Goal: Transaction & Acquisition: Purchase product/service

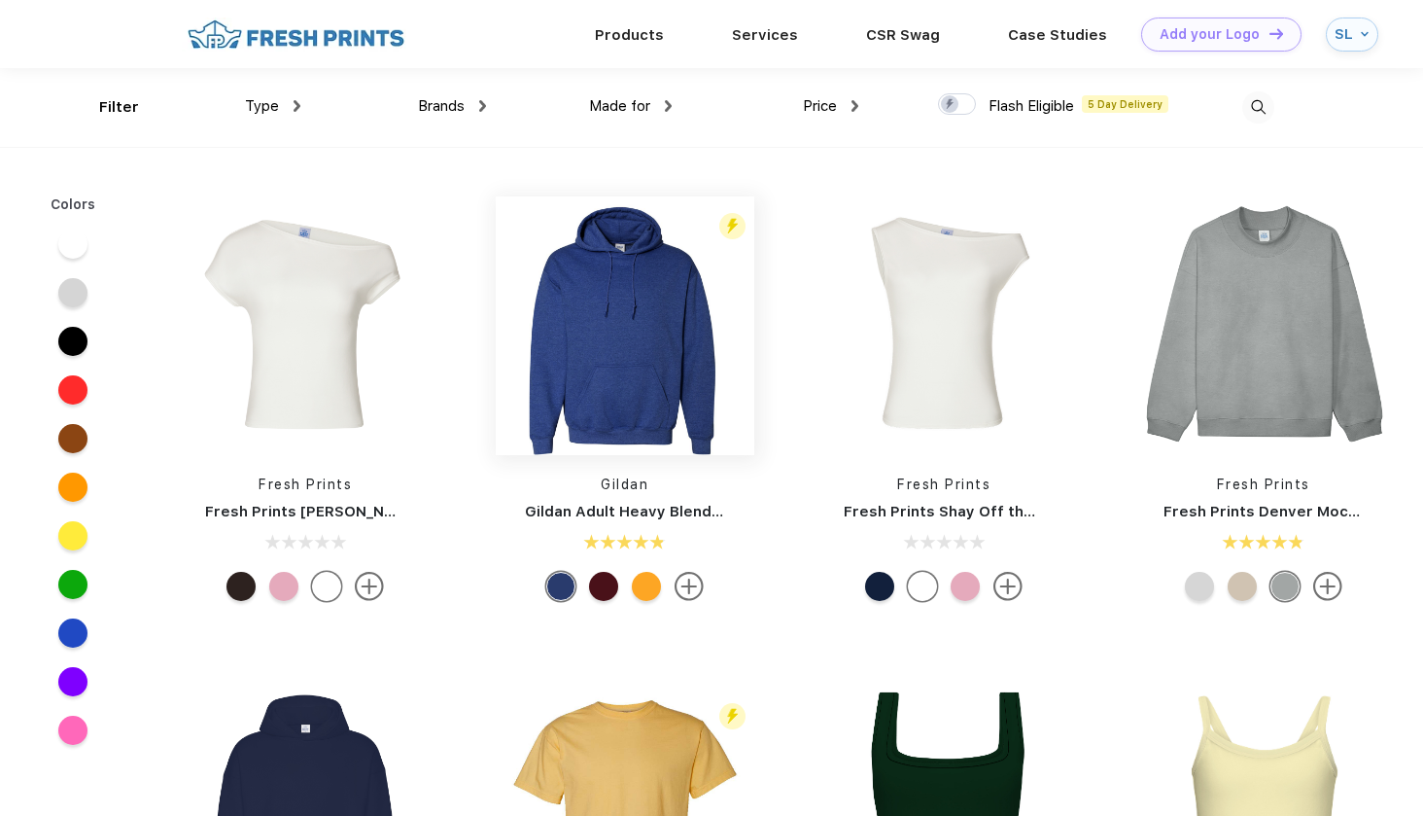
scroll to position [1, 0]
click at [763, 28] on link "Services" at bounding box center [765, 32] width 66 height 17
click at [893, 33] on link "CSR Swag" at bounding box center [903, 33] width 74 height 17
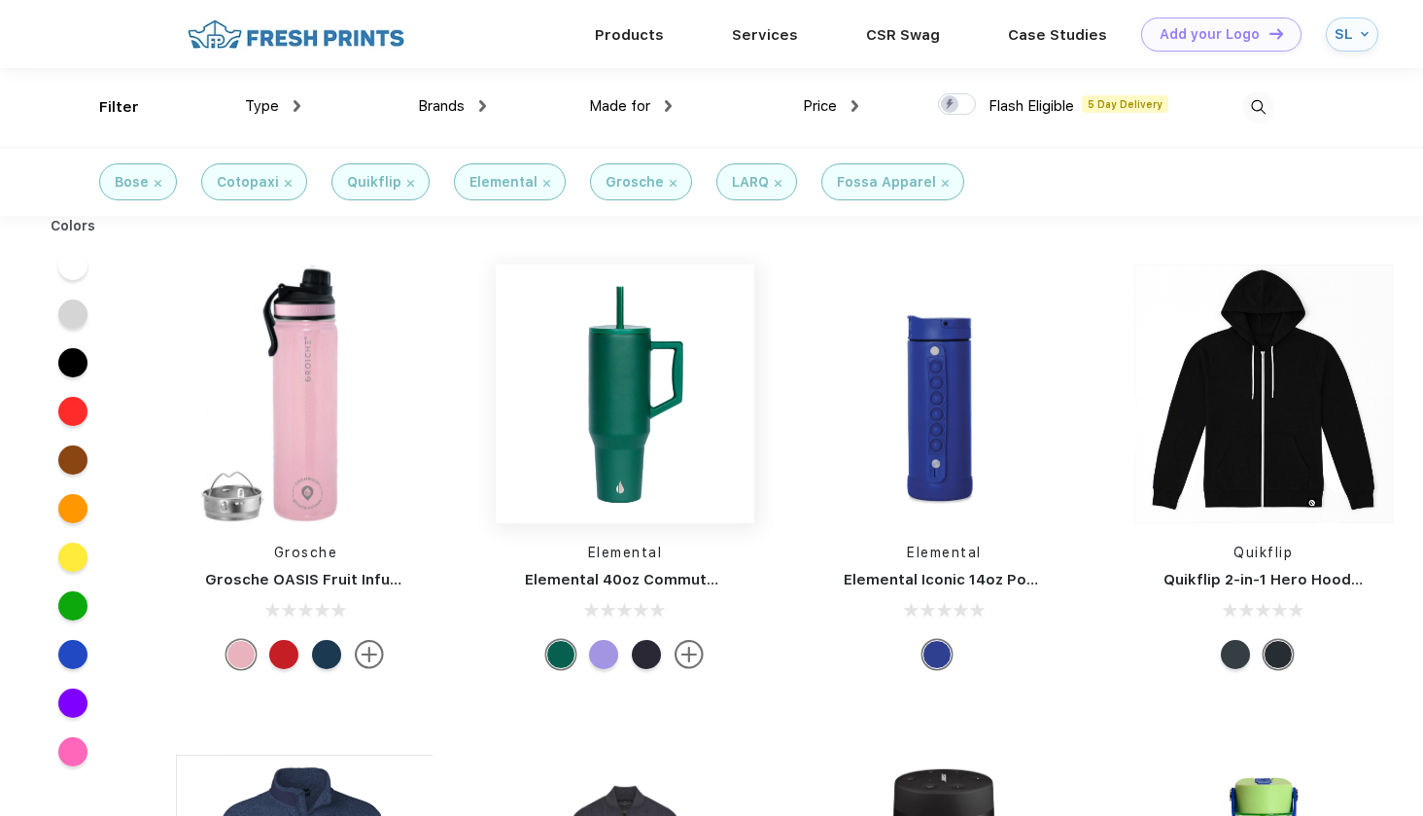
scroll to position [1, 0]
click at [612, 416] on img at bounding box center [625, 392] width 259 height 259
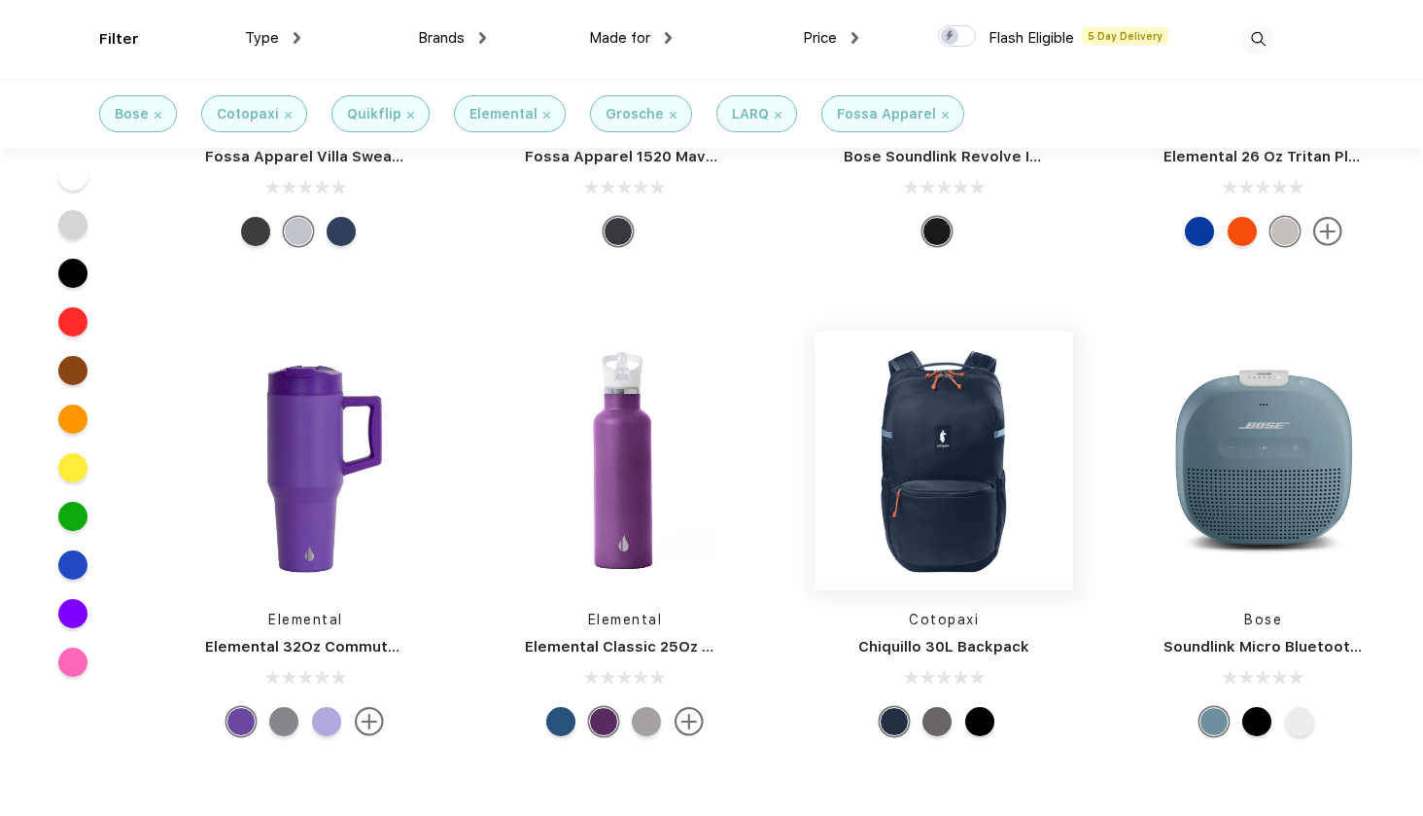
scroll to position [776, 0]
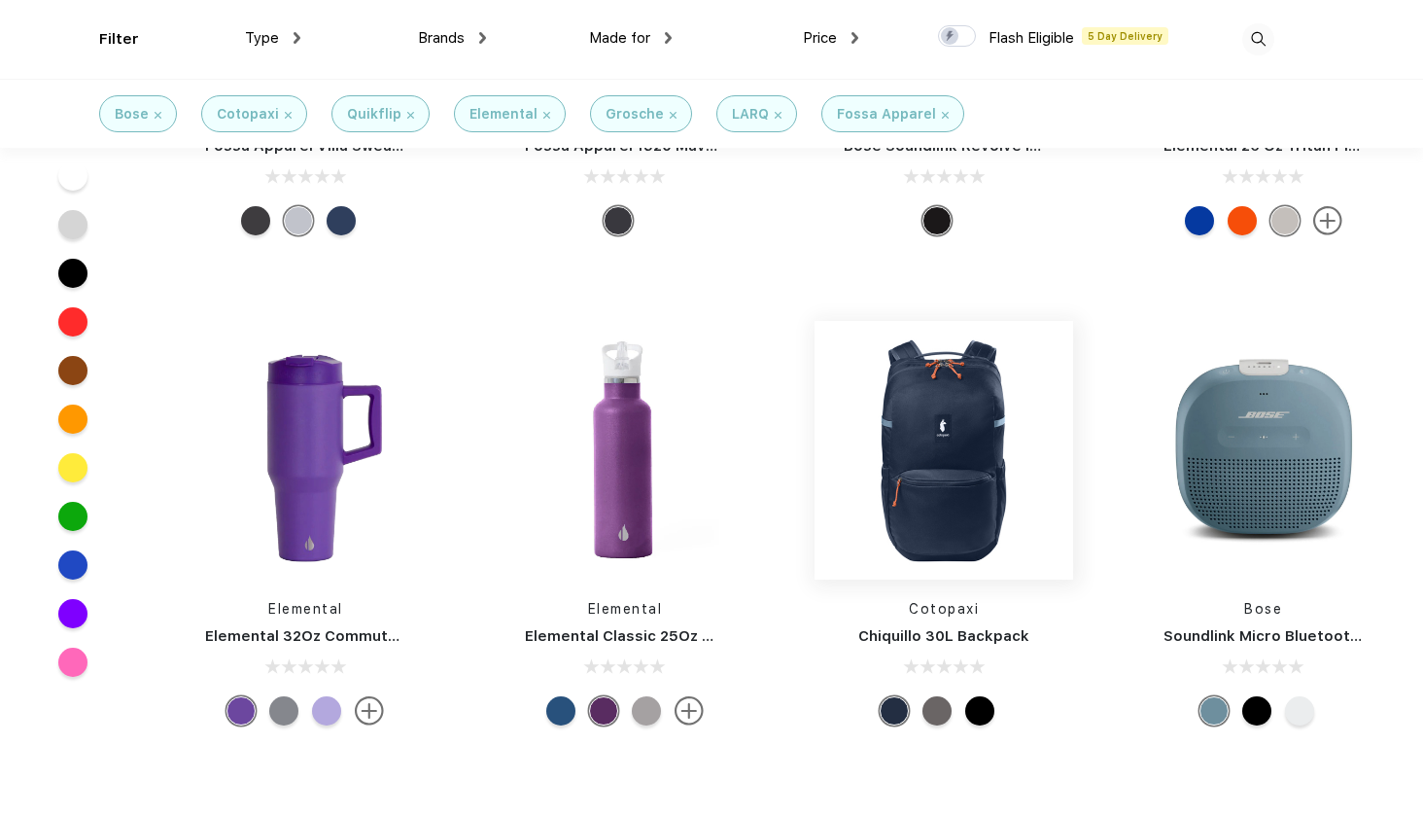
click at [962, 509] on img at bounding box center [944, 450] width 259 height 259
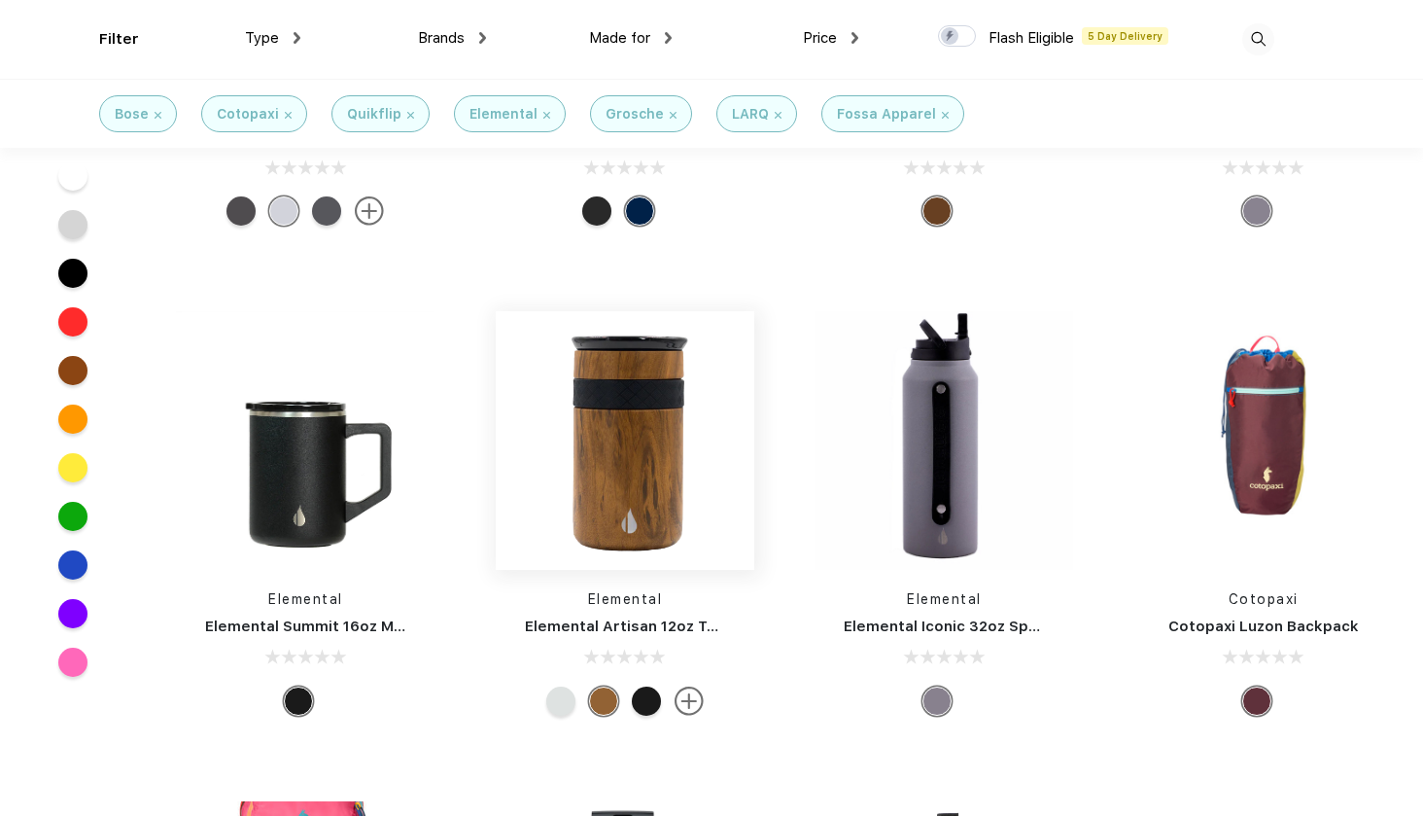
scroll to position [3254, 0]
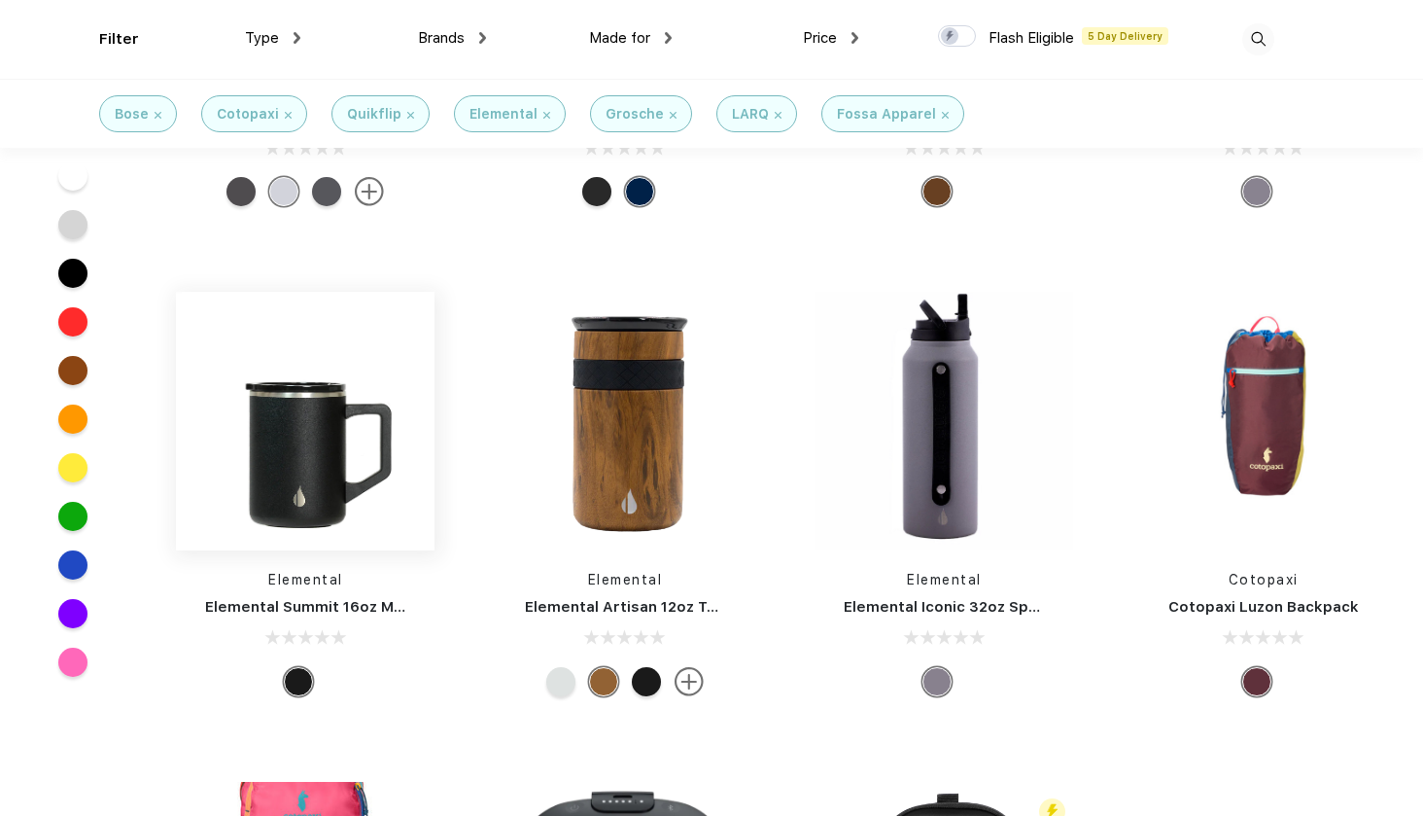
click at [367, 473] on img at bounding box center [305, 421] width 259 height 259
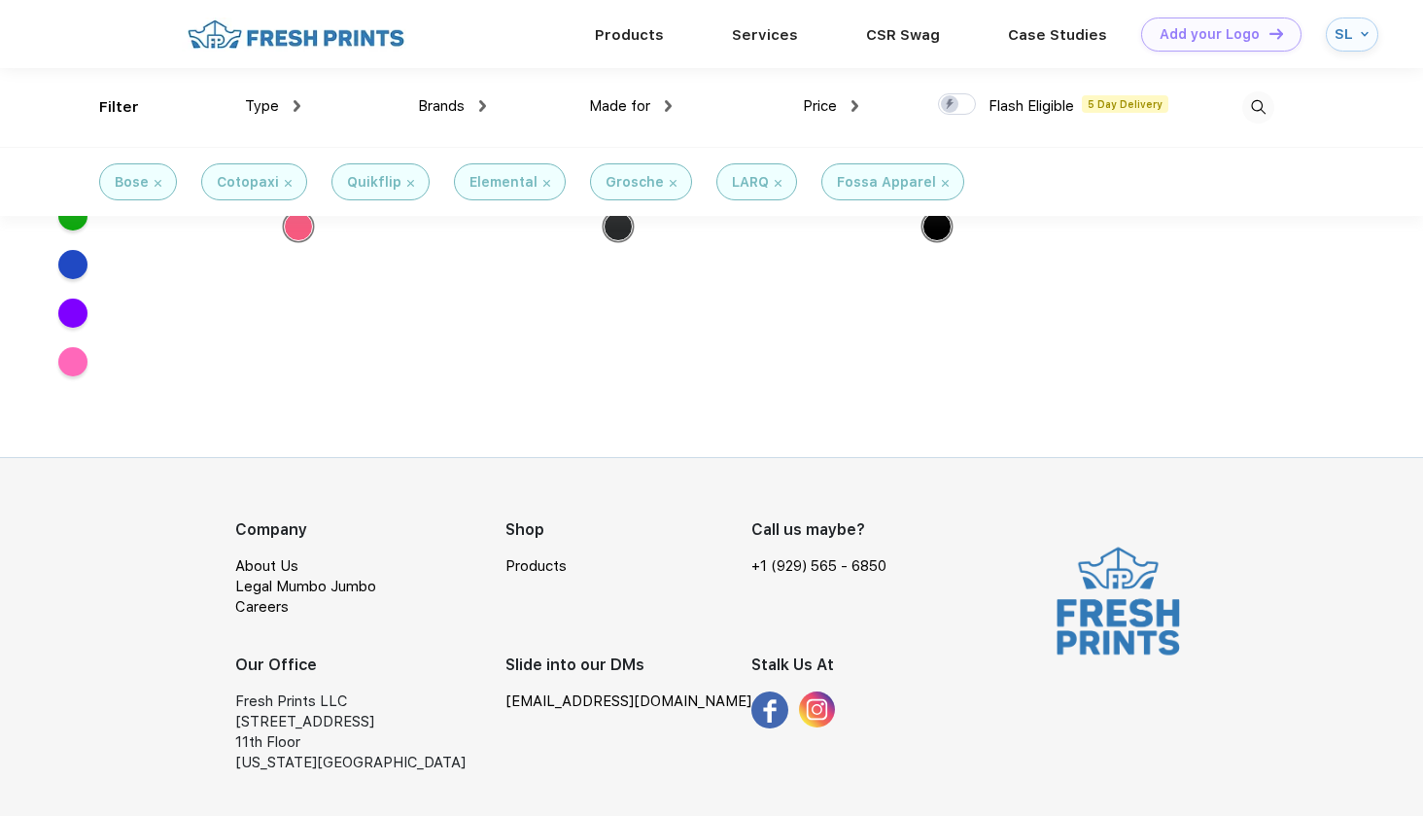
scroll to position [4127, 0]
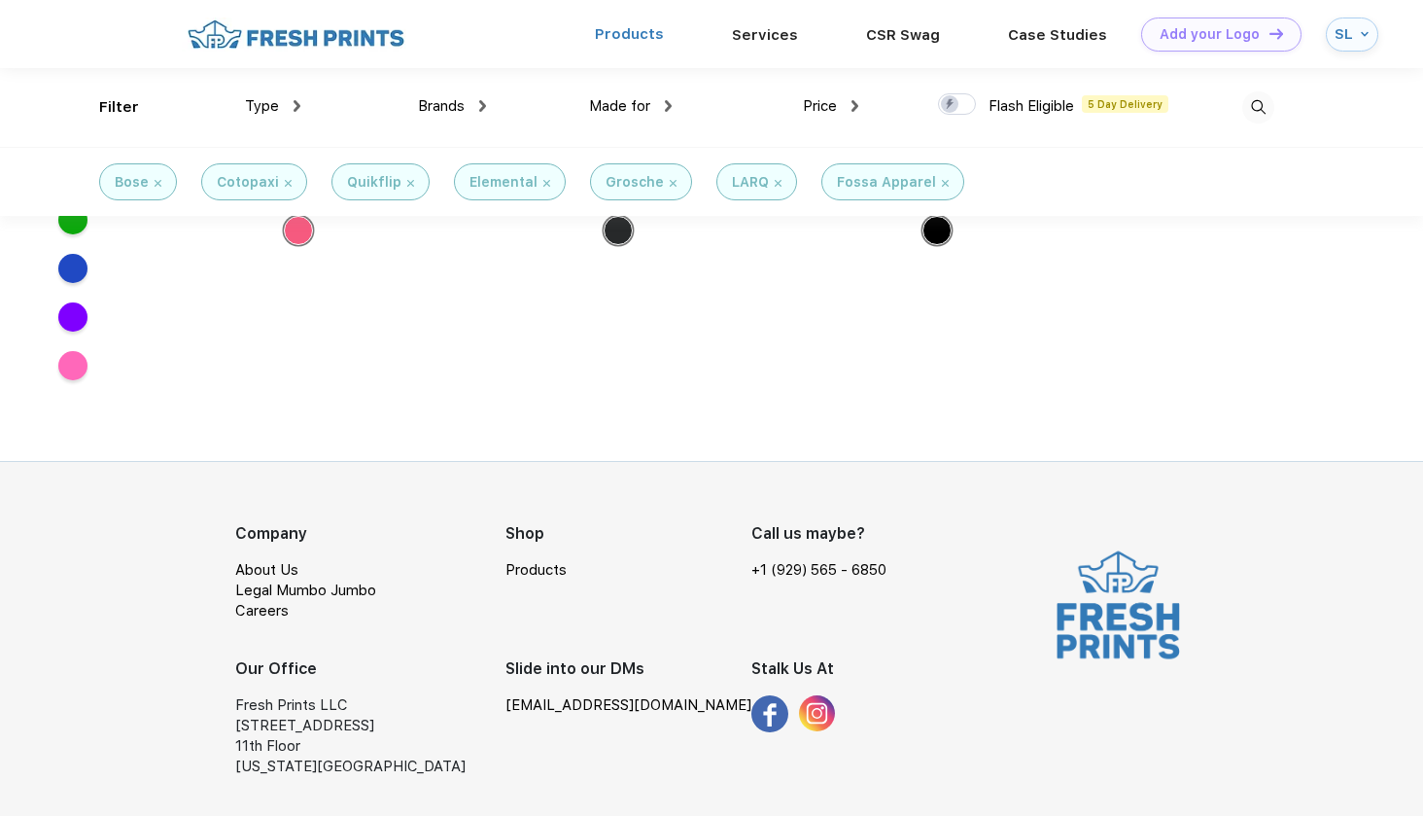
click at [623, 34] on link "Products" at bounding box center [629, 33] width 69 height 17
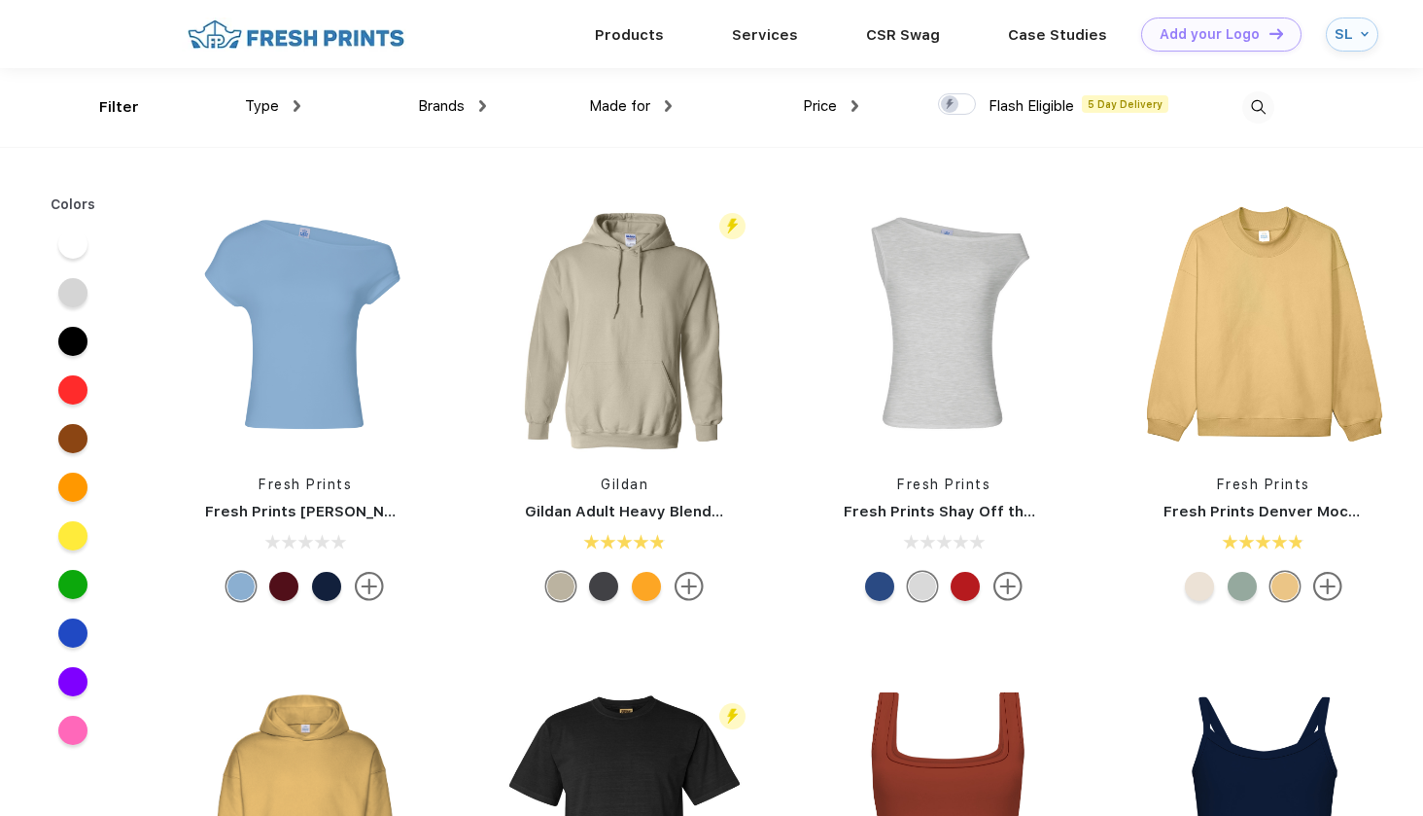
scroll to position [1, 0]
click at [295, 100] on img at bounding box center [297, 105] width 7 height 12
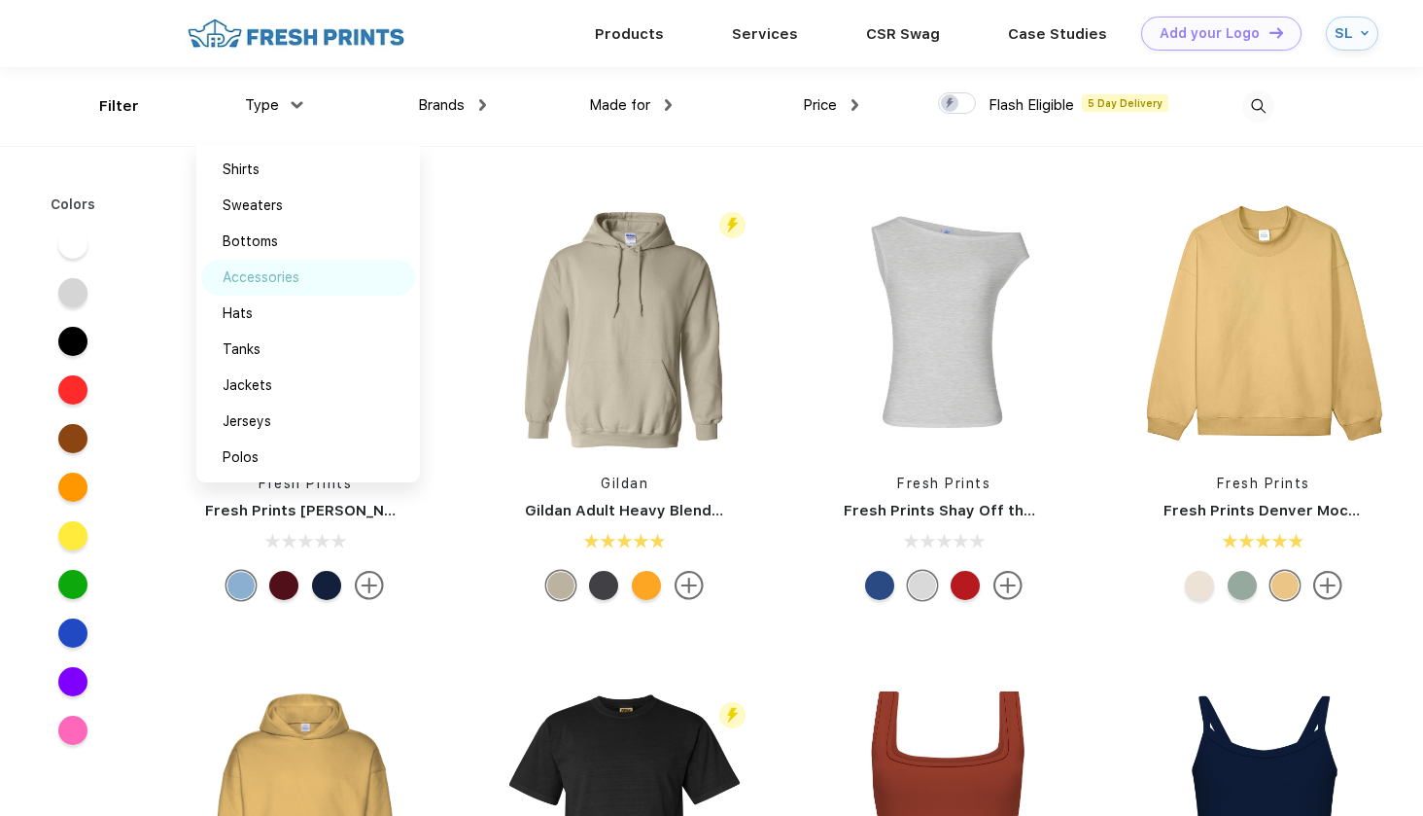
click at [261, 277] on div "Accessories" at bounding box center [261, 277] width 77 height 20
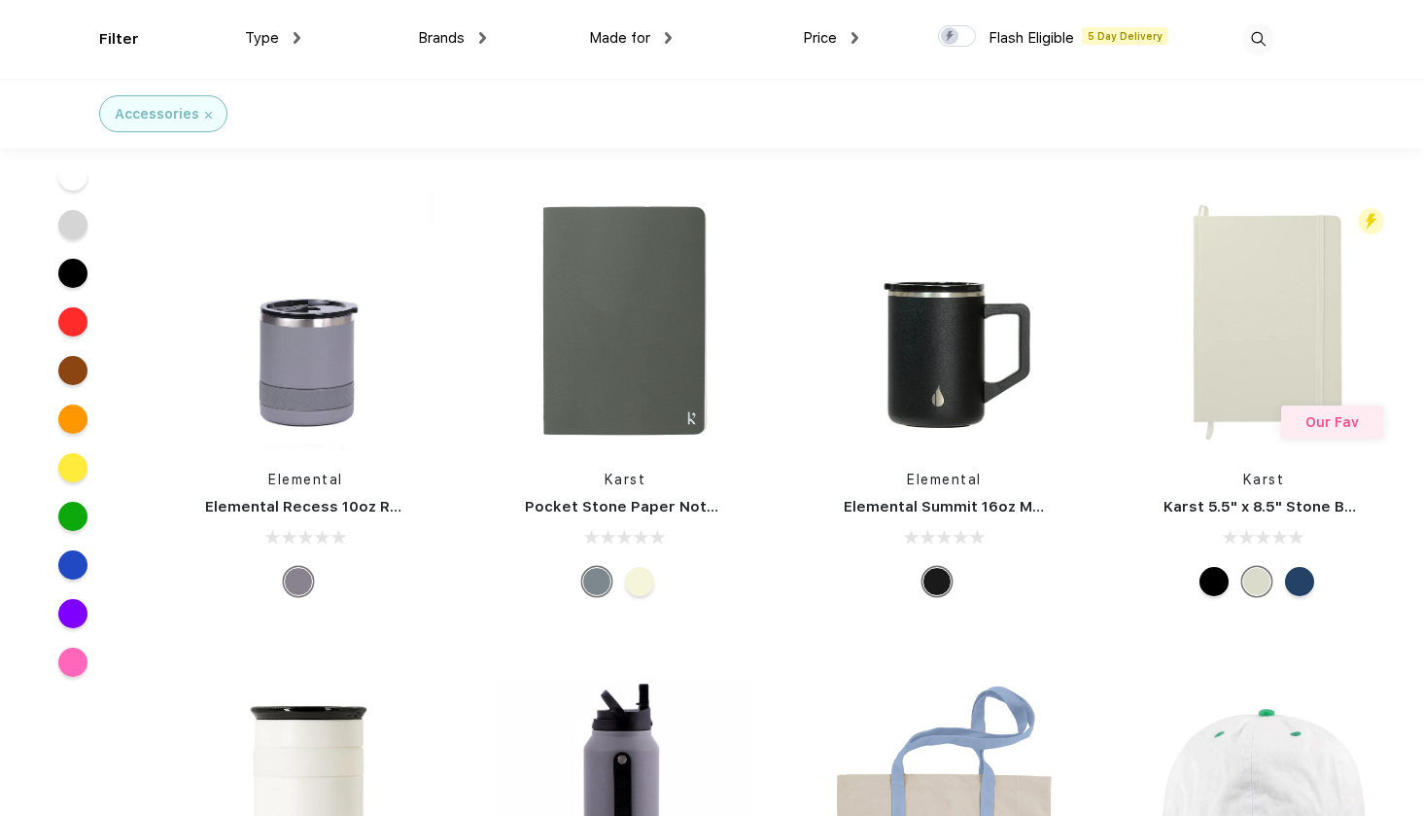
scroll to position [820, 0]
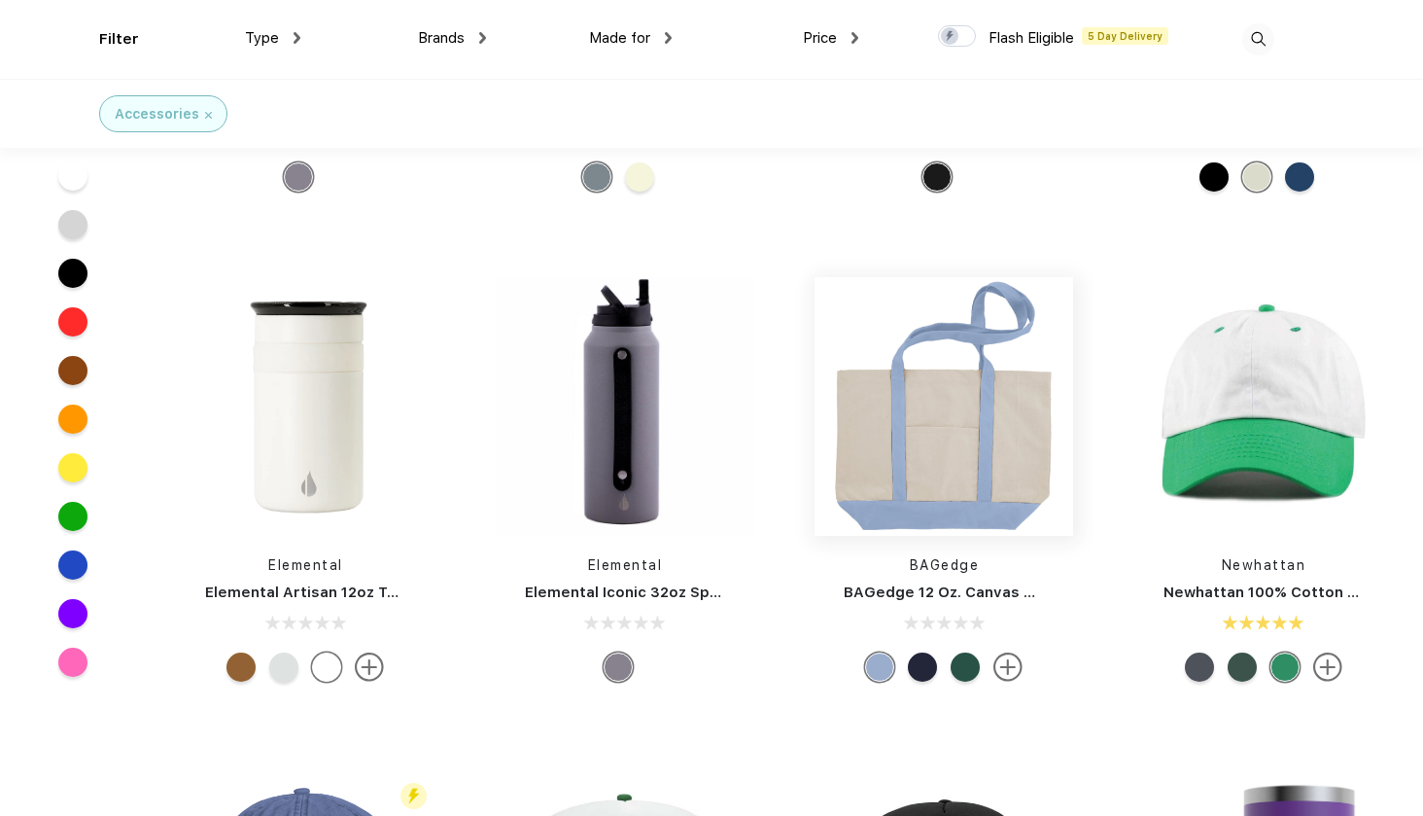
click at [881, 437] on img at bounding box center [944, 406] width 259 height 259
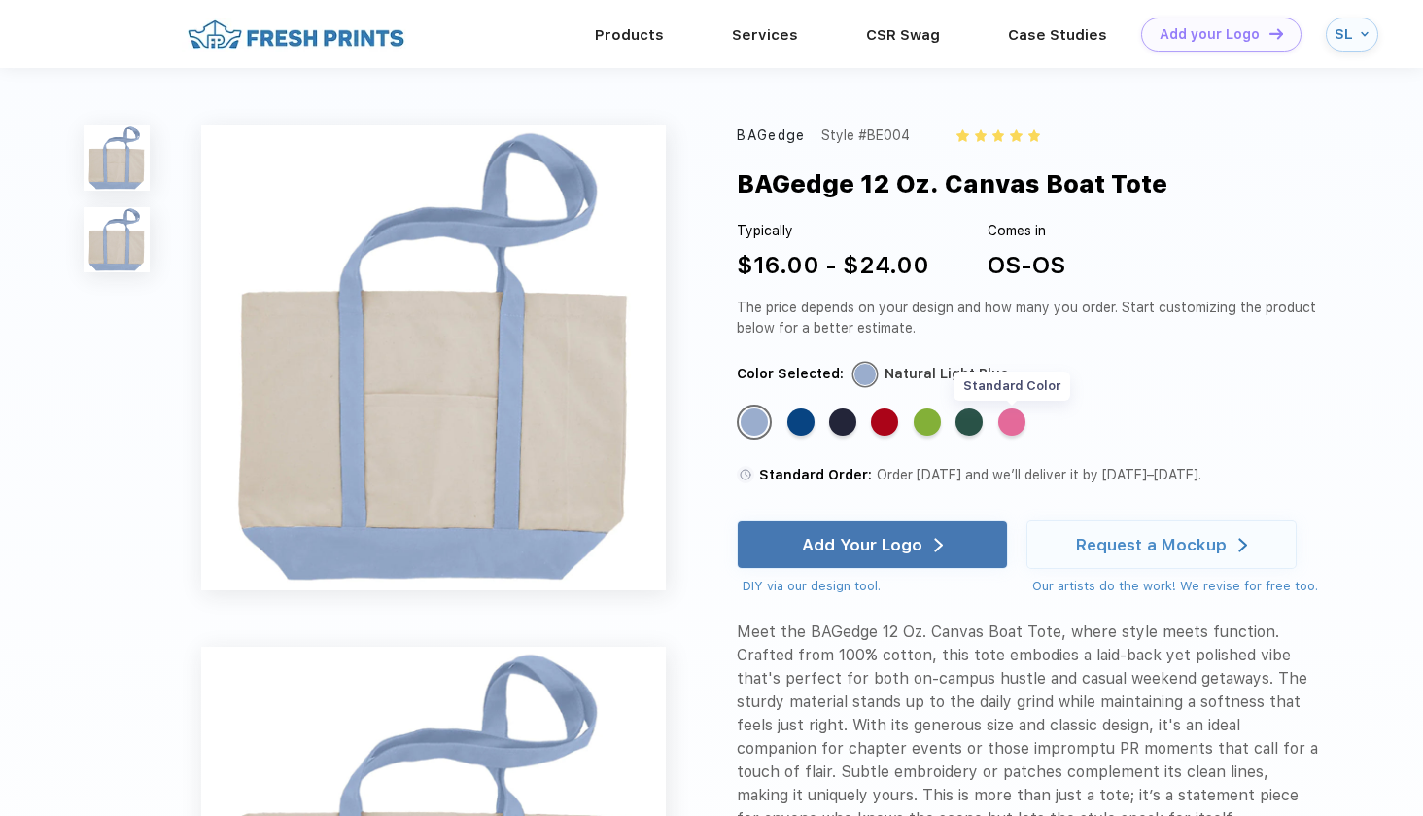
click at [1011, 420] on div "Standard Color" at bounding box center [1011, 421] width 27 height 27
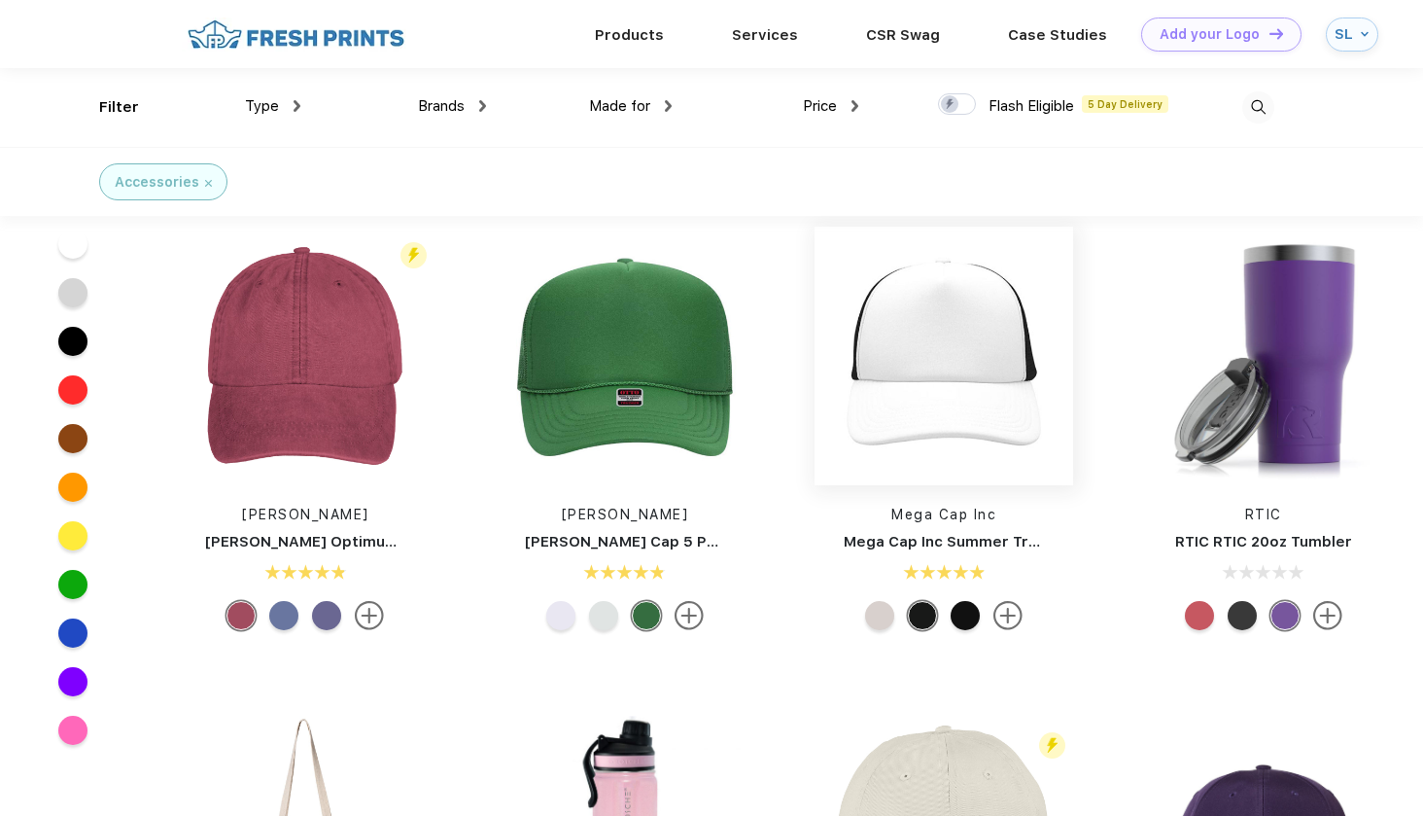
scroll to position [1244, 0]
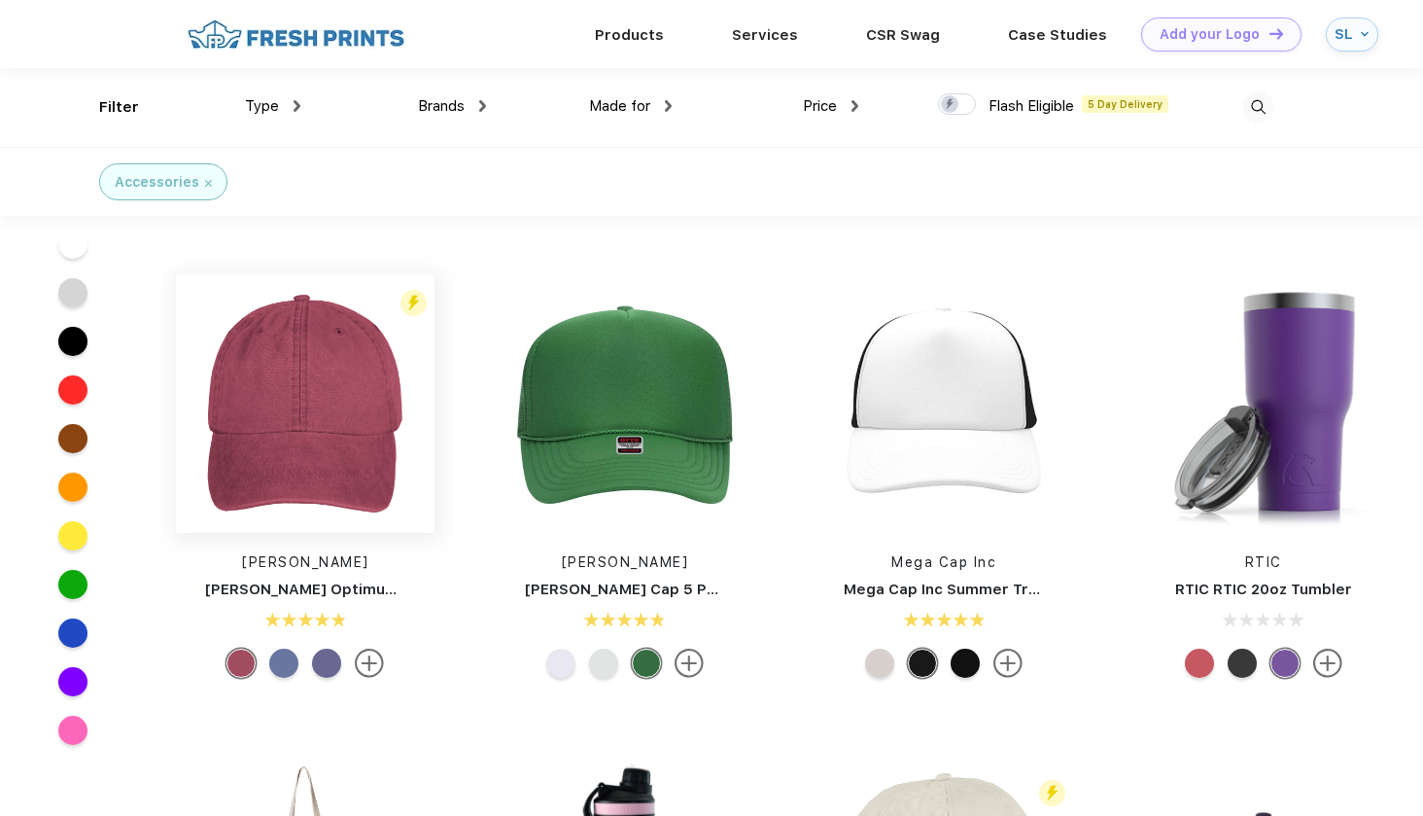
click at [419, 403] on img at bounding box center [305, 403] width 259 height 259
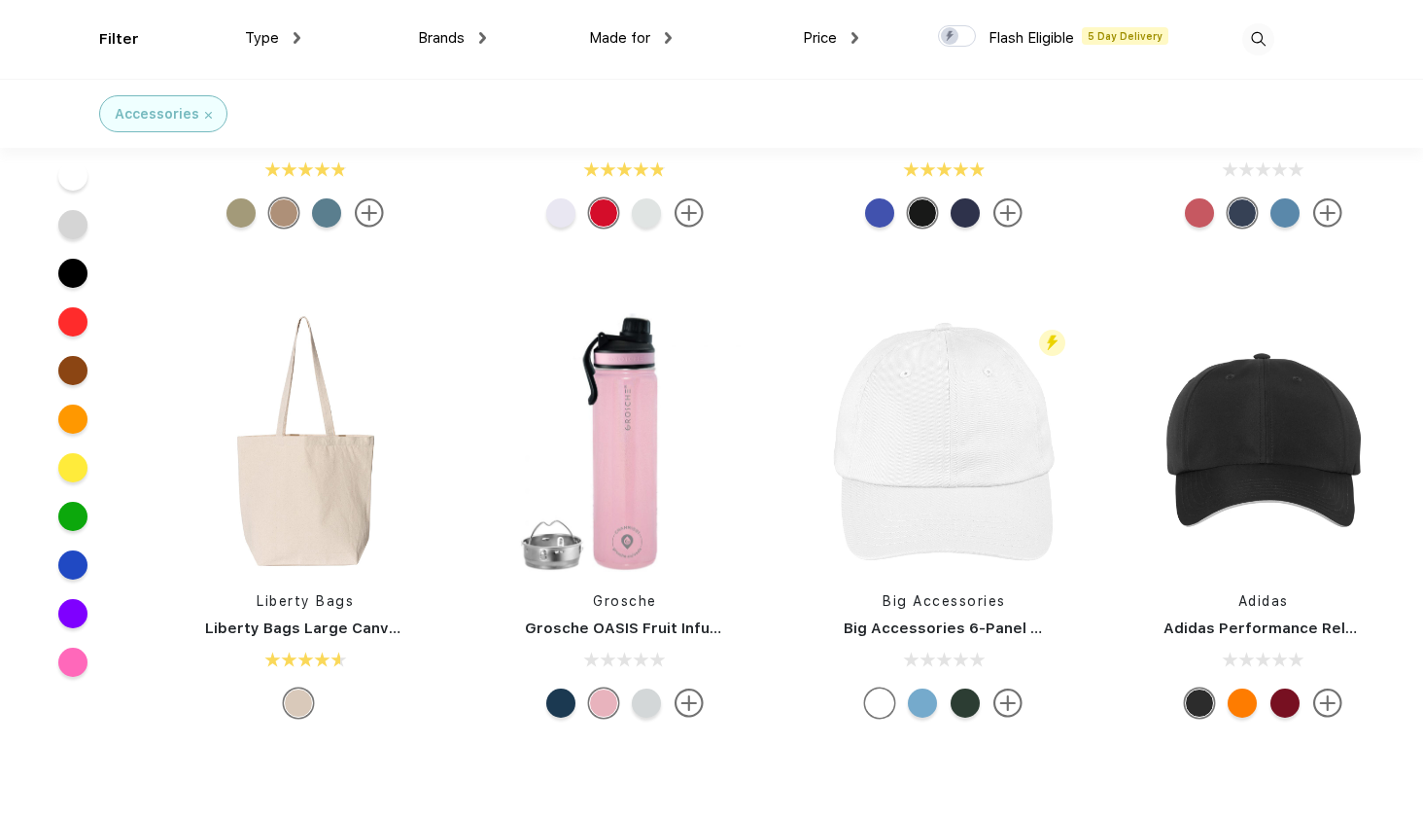
scroll to position [1786, 0]
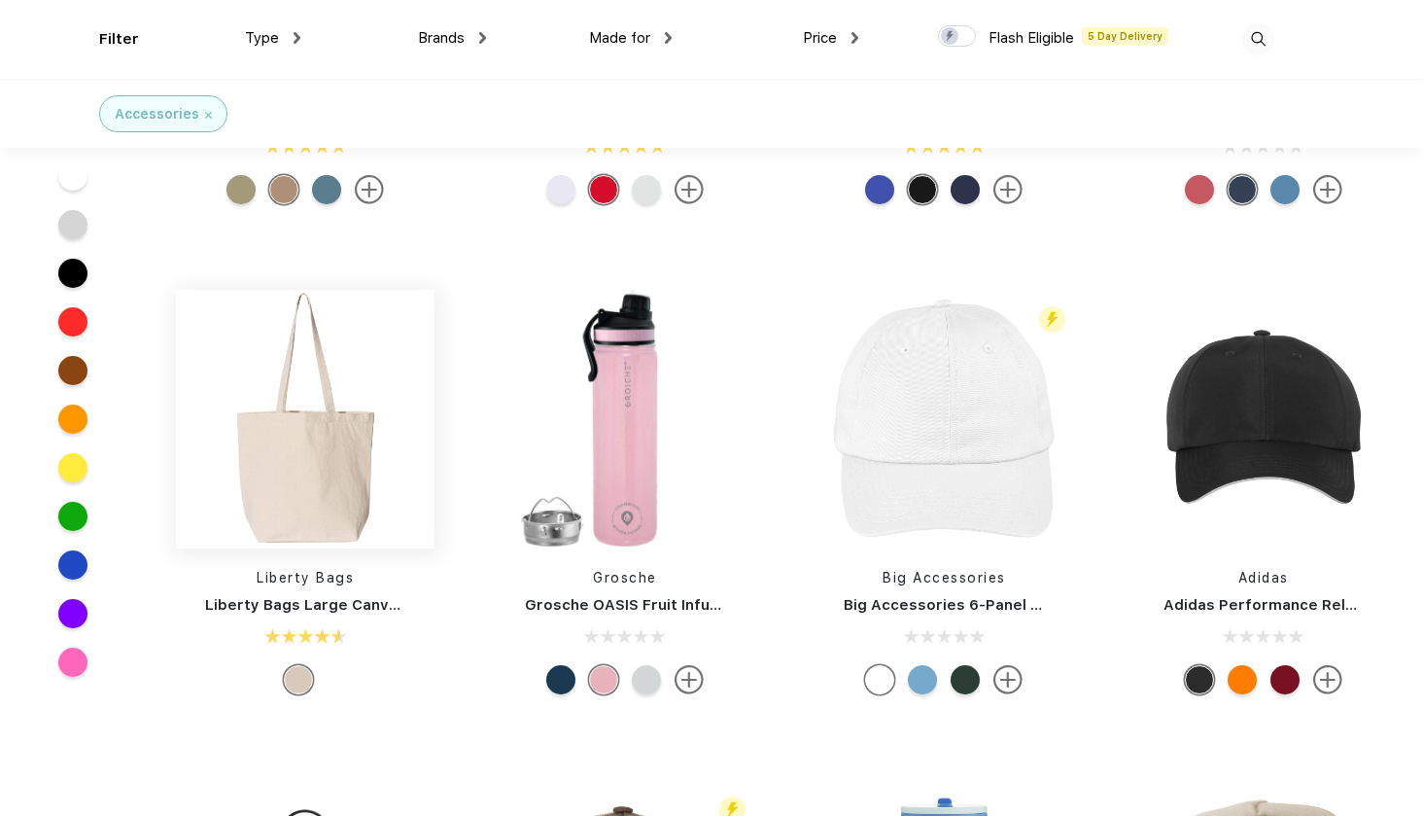
click at [360, 440] on img at bounding box center [305, 419] width 259 height 259
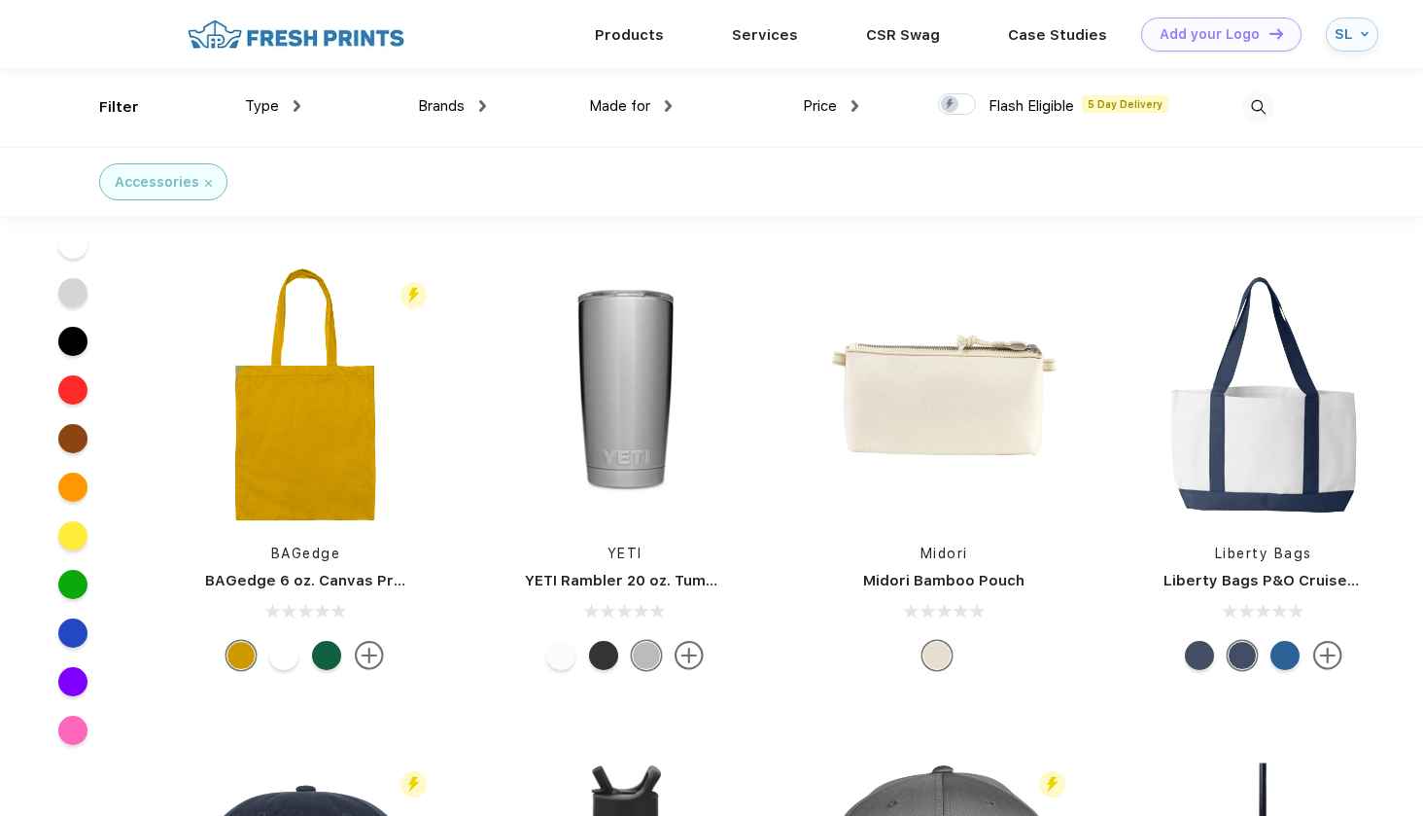
scroll to position [3699, 0]
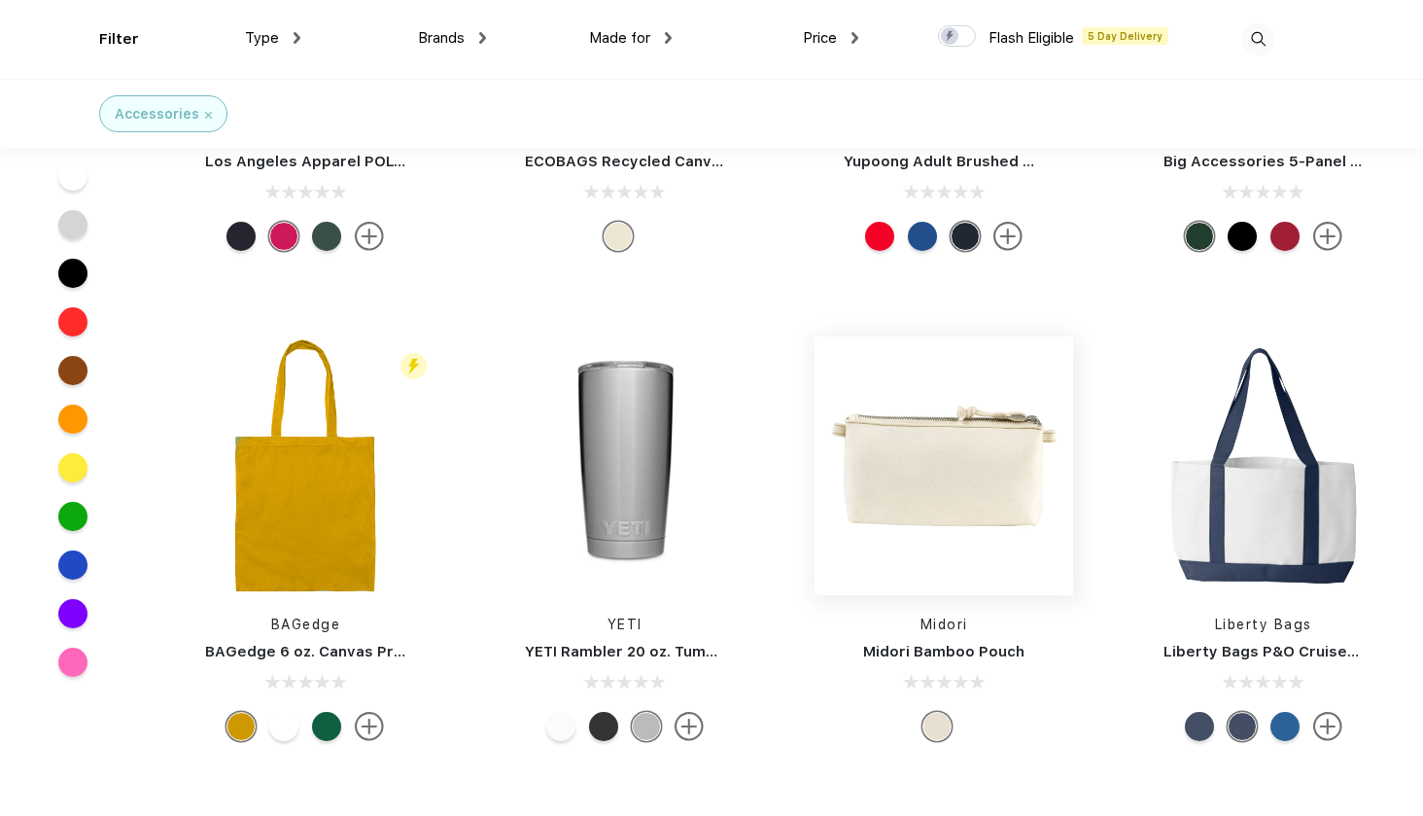
click at [887, 482] on img at bounding box center [944, 465] width 259 height 259
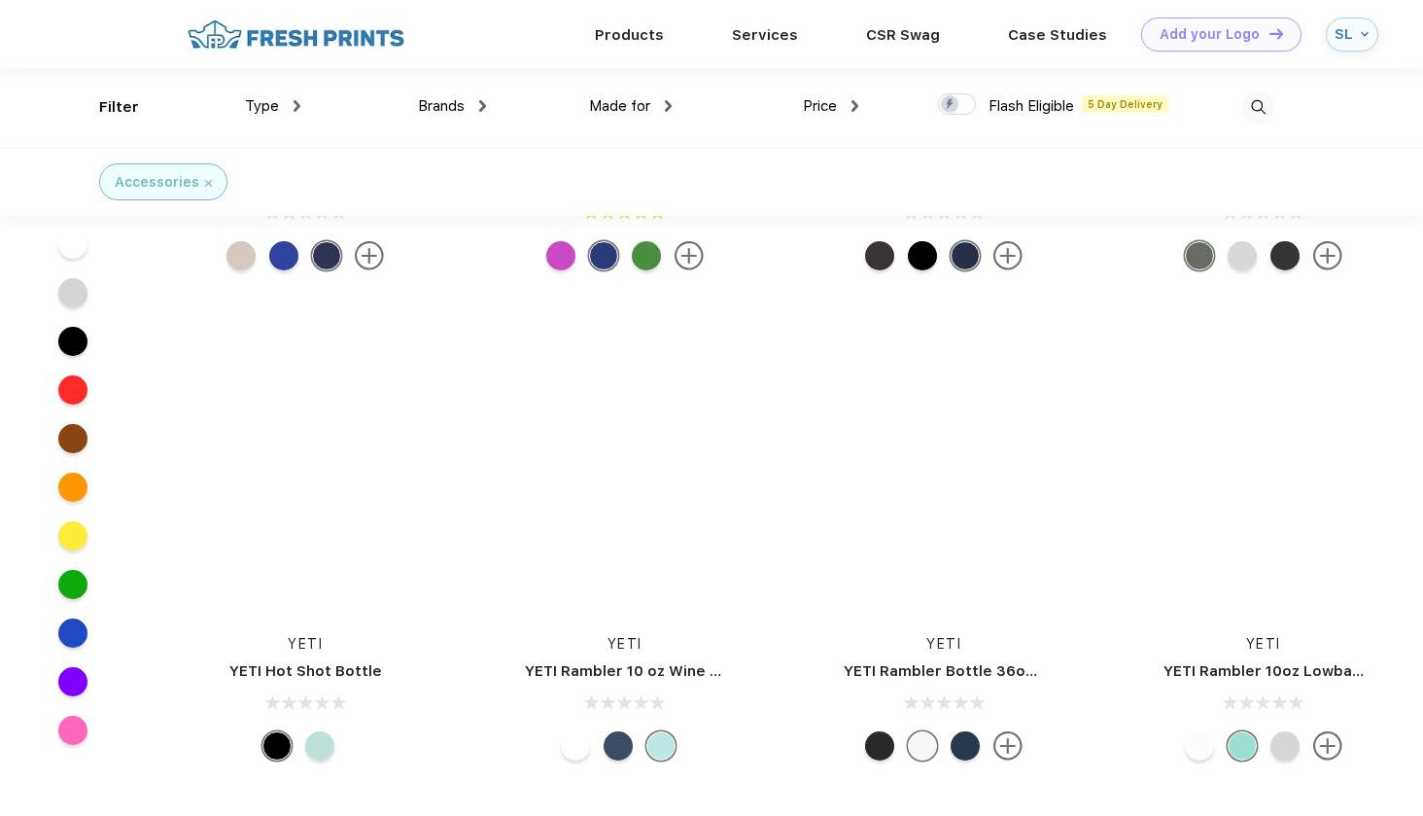
scroll to position [20024, 0]
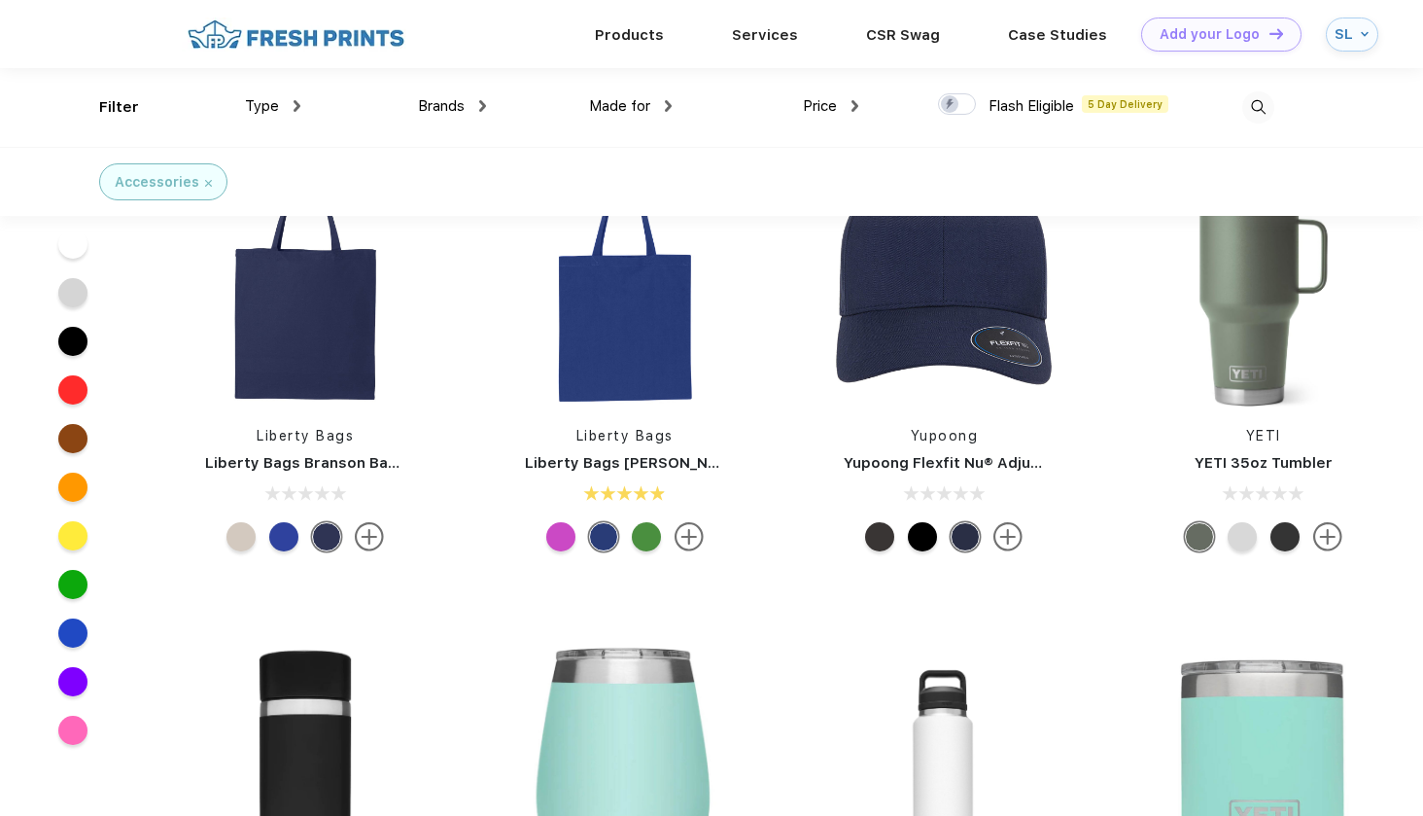
click at [824, 97] on span "Price" at bounding box center [820, 105] width 34 height 17
click at [840, 105] on div "Price" at bounding box center [830, 106] width 55 height 22
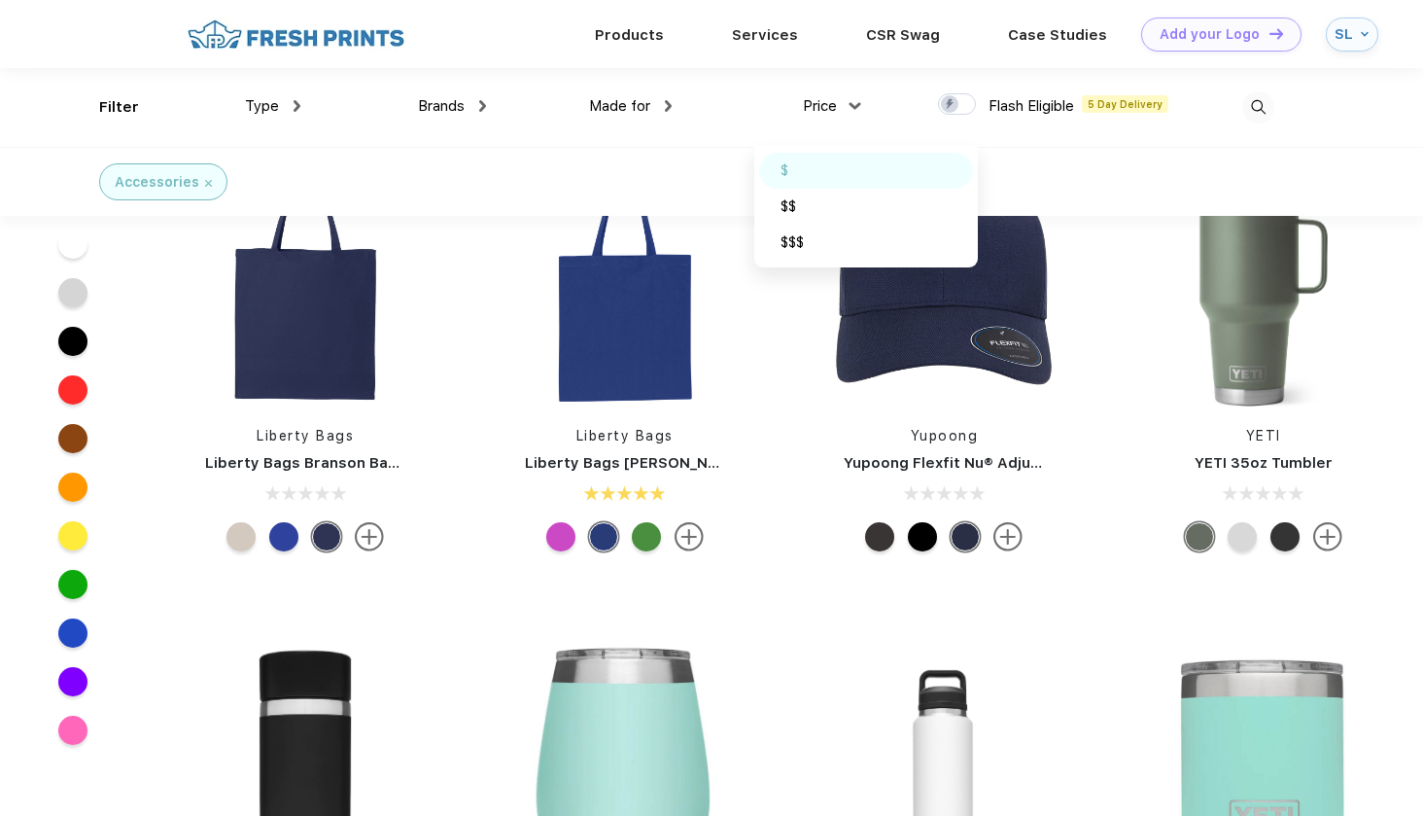
click at [805, 157] on div "$" at bounding box center [866, 171] width 214 height 36
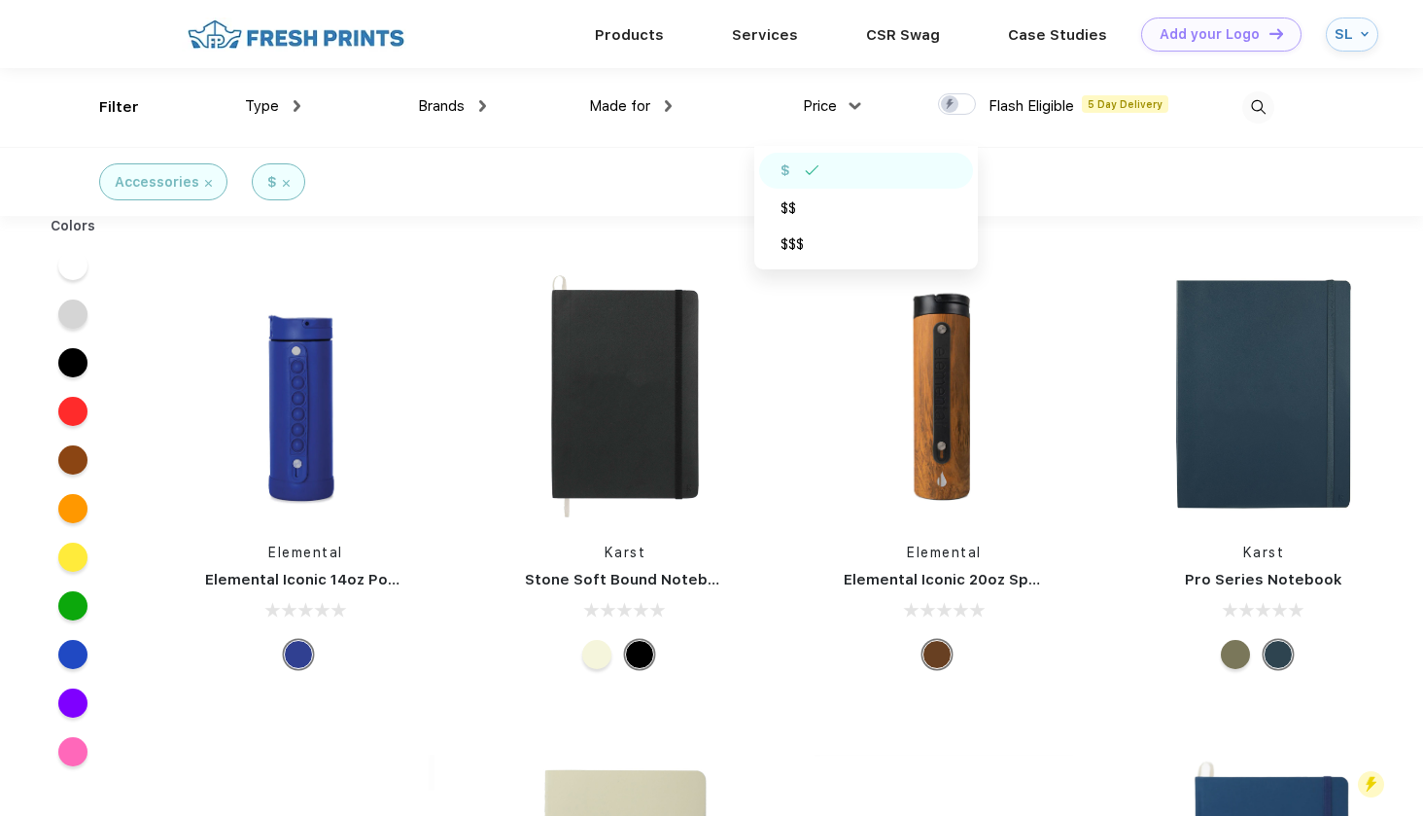
click at [667, 169] on div "Accessories $" at bounding box center [711, 181] width 1423 height 69
click at [352, 352] on img at bounding box center [305, 393] width 259 height 259
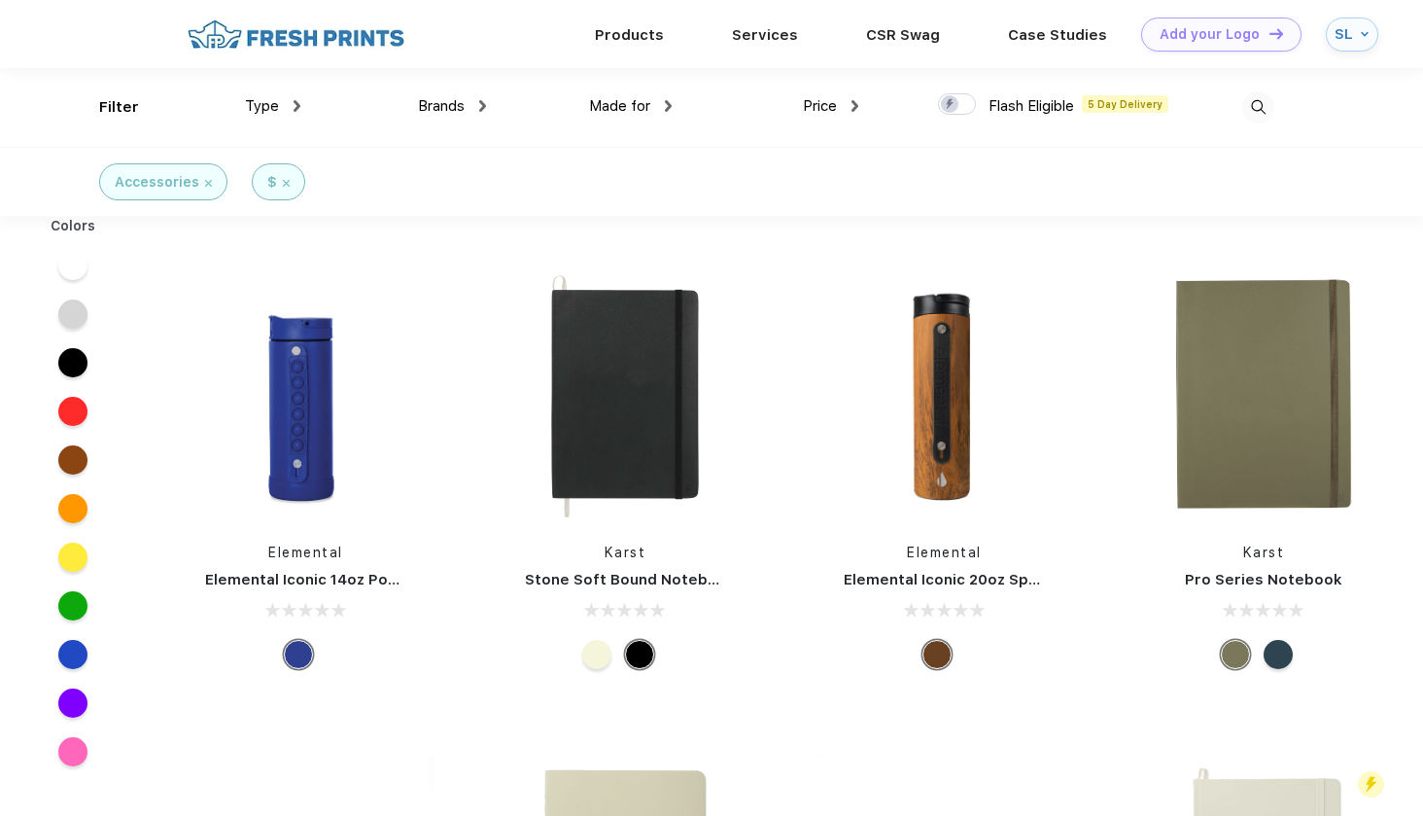
click at [847, 90] on div "Price $ $$ $$$" at bounding box center [765, 107] width 186 height 79
click at [852, 100] on img at bounding box center [855, 105] width 7 height 12
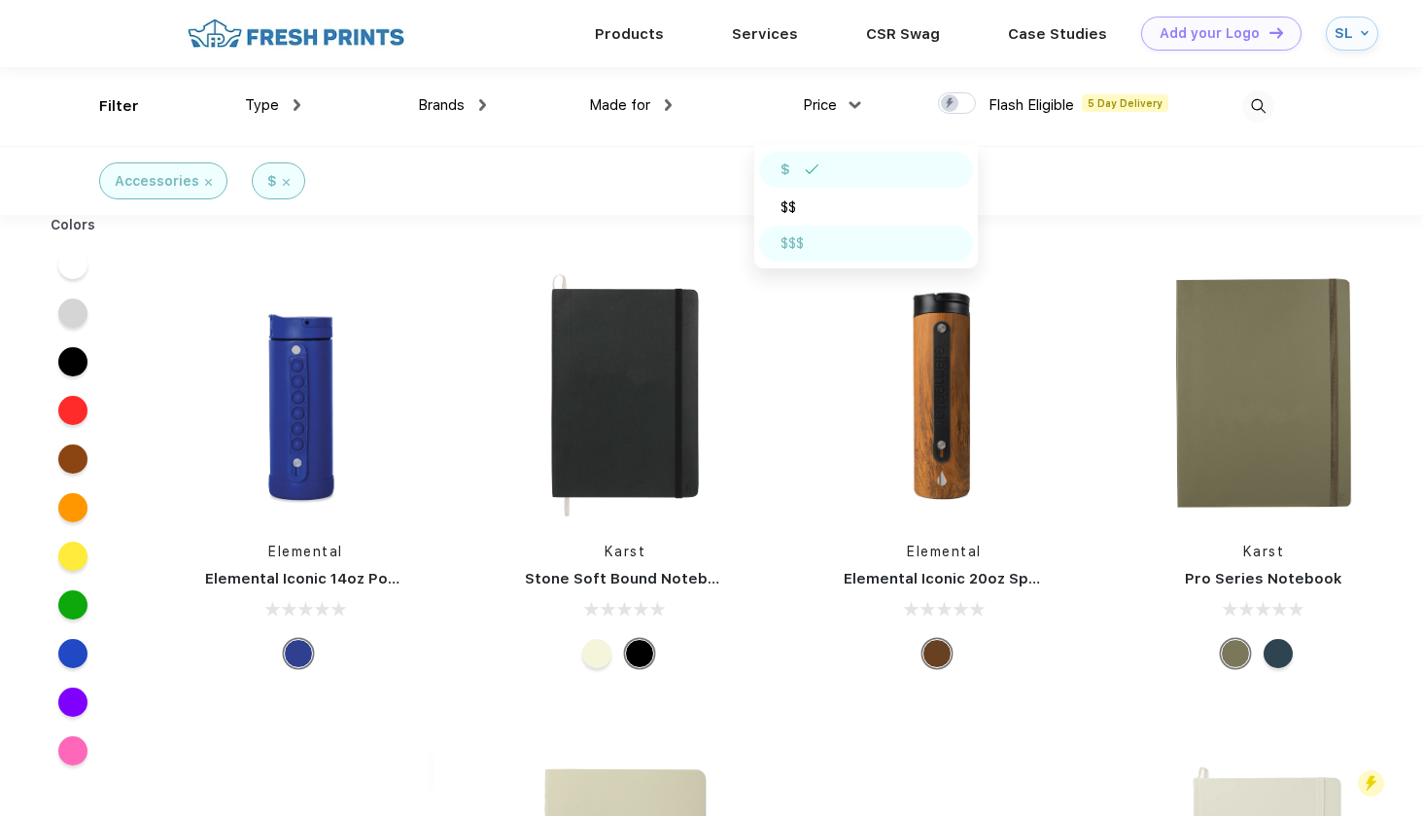
click at [782, 243] on div "$$$" at bounding box center [792, 243] width 23 height 20
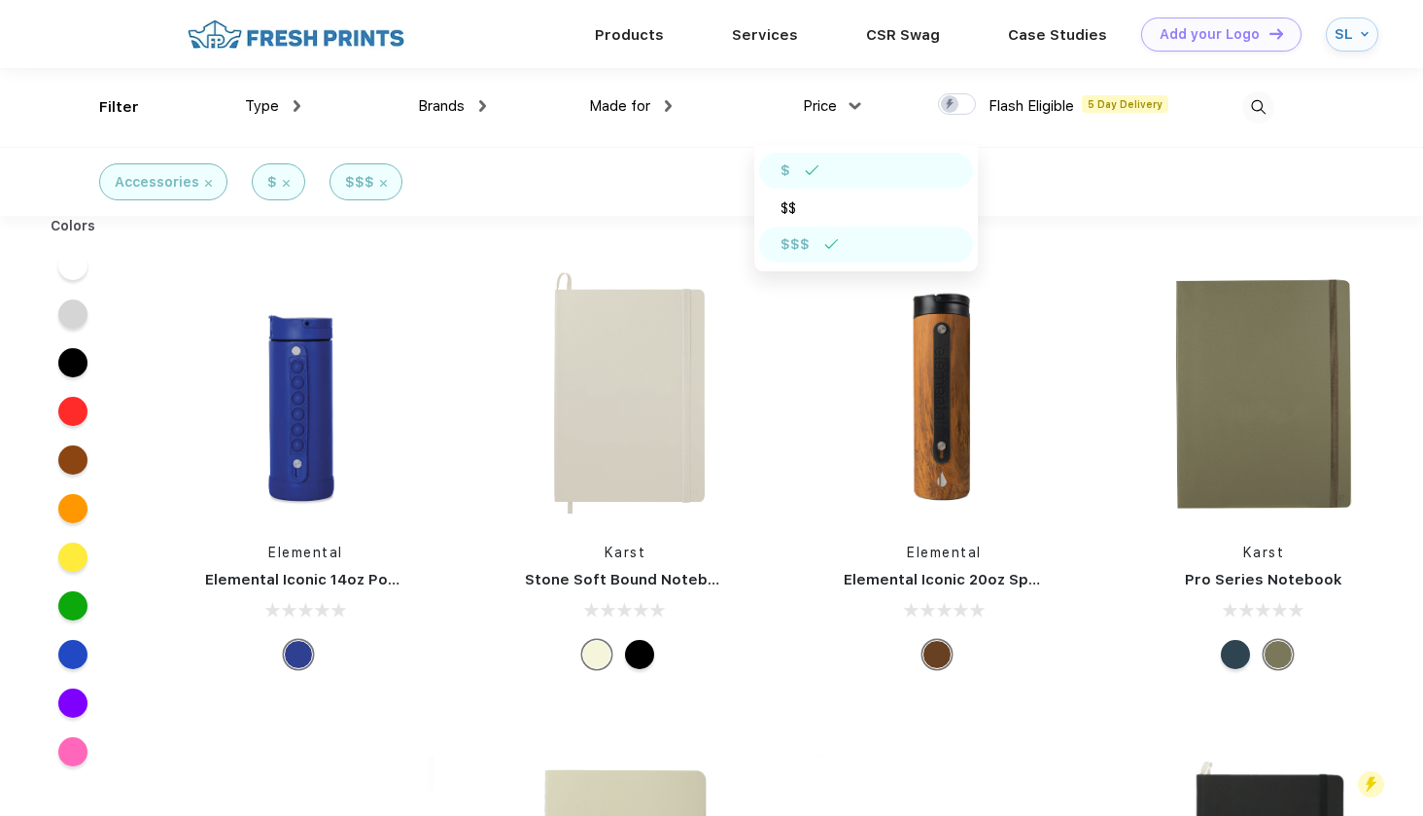
click at [765, 174] on div "$" at bounding box center [866, 171] width 214 height 36
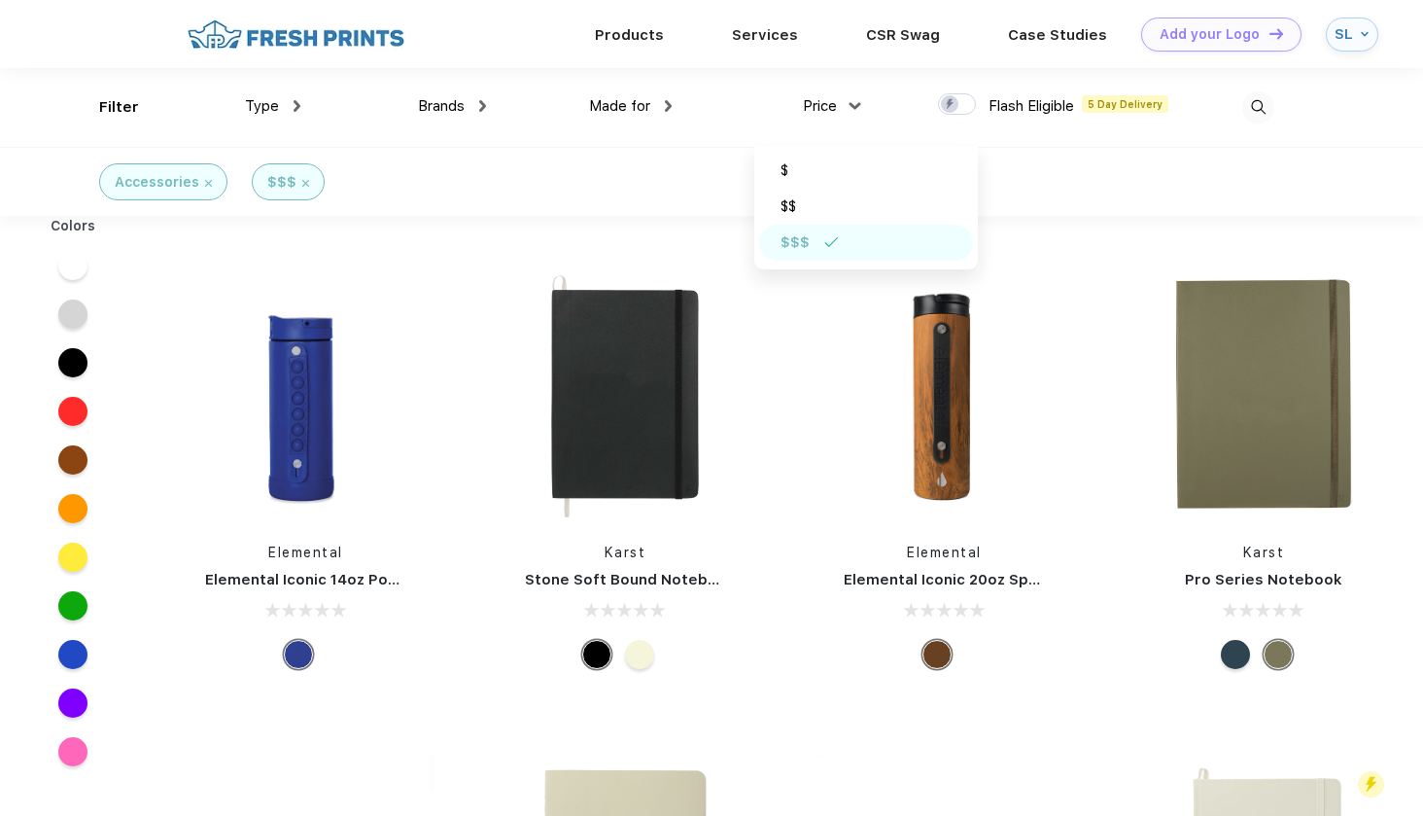
click at [630, 190] on div "Accessories $$$" at bounding box center [711, 181] width 1423 height 69
click at [831, 91] on div "Price $ $$ $$$" at bounding box center [765, 107] width 186 height 79
click at [831, 105] on div "Price" at bounding box center [830, 106] width 55 height 22
click at [789, 152] on div "$ $$ $$$" at bounding box center [866, 207] width 224 height 123
click at [789, 166] on div "$" at bounding box center [866, 171] width 214 height 36
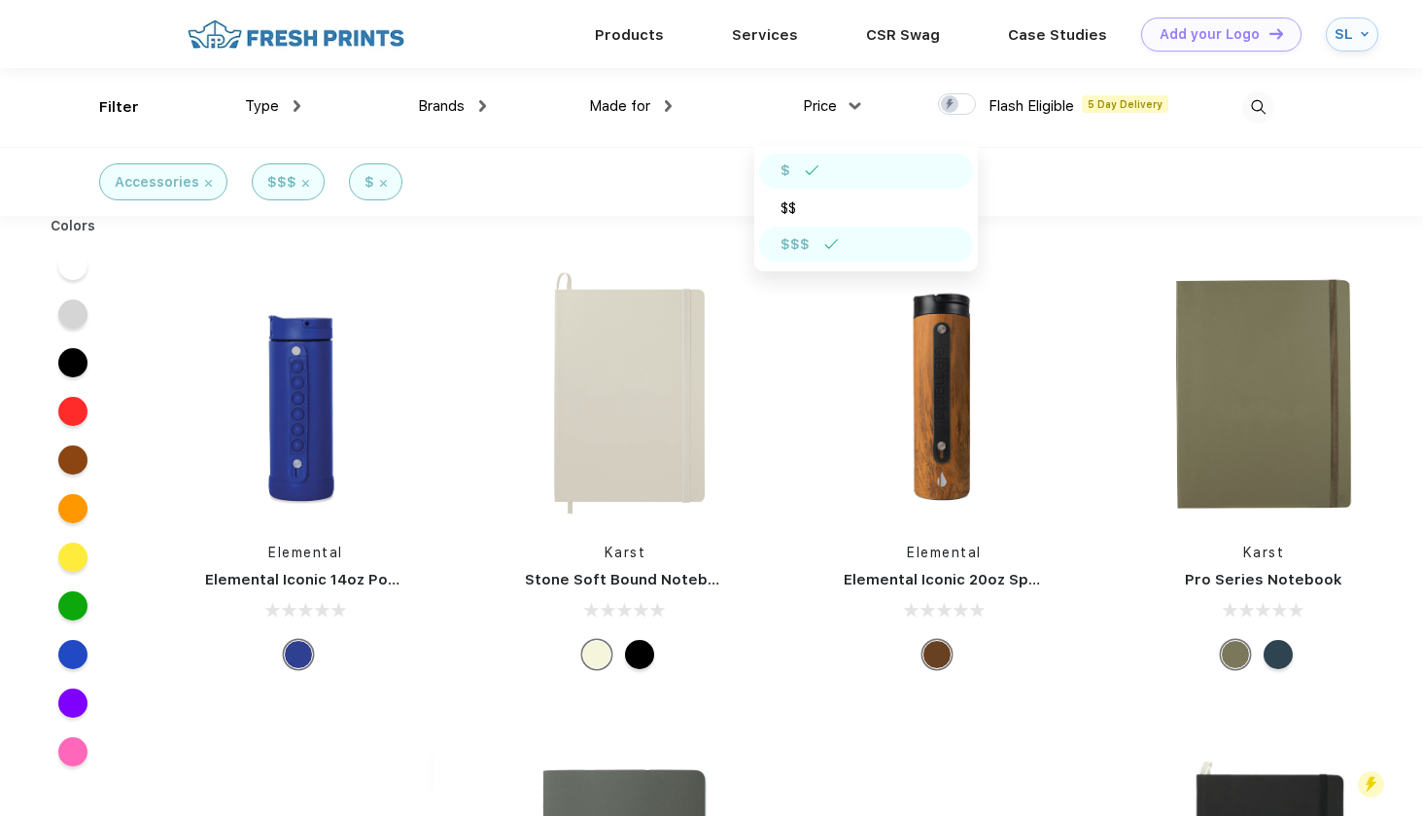
click at [781, 241] on div "$$$" at bounding box center [795, 244] width 29 height 20
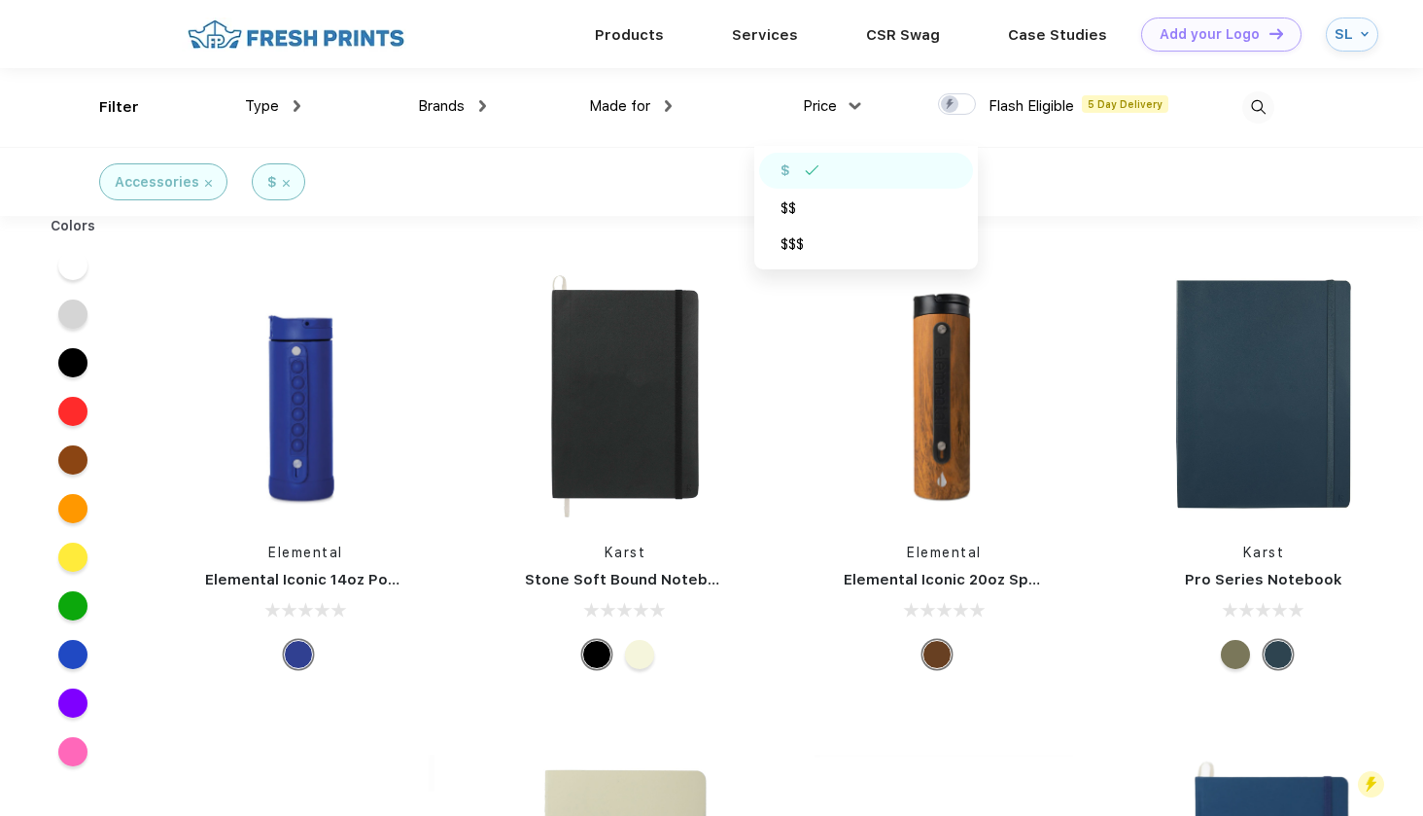
click at [673, 184] on div "Accessories $" at bounding box center [711, 181] width 1423 height 69
click at [649, 332] on img at bounding box center [625, 393] width 259 height 259
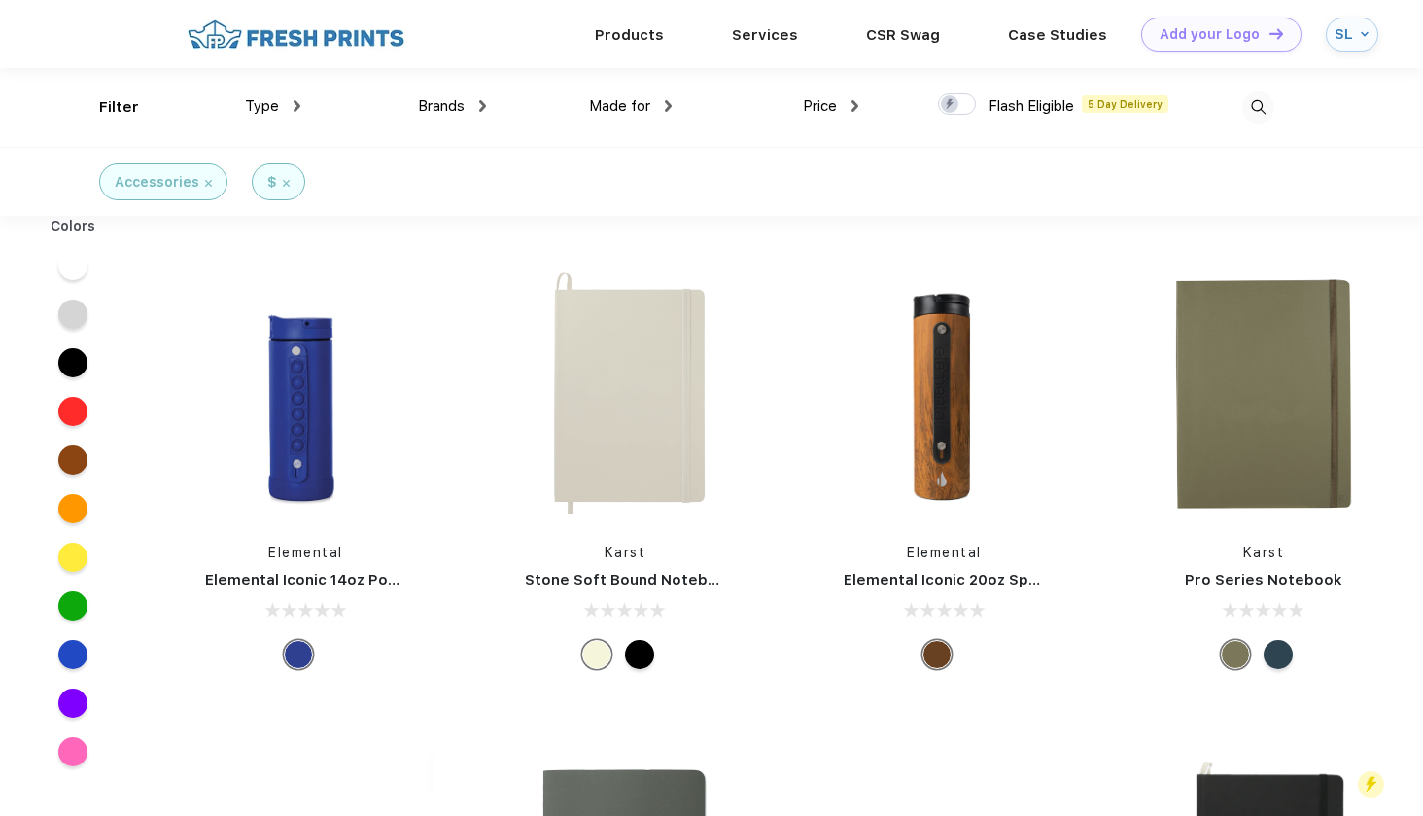
click at [947, 101] on div at bounding box center [957, 103] width 38 height 21
click at [947, 101] on input "checkbox" at bounding box center [944, 98] width 13 height 13
checkbox input "true"
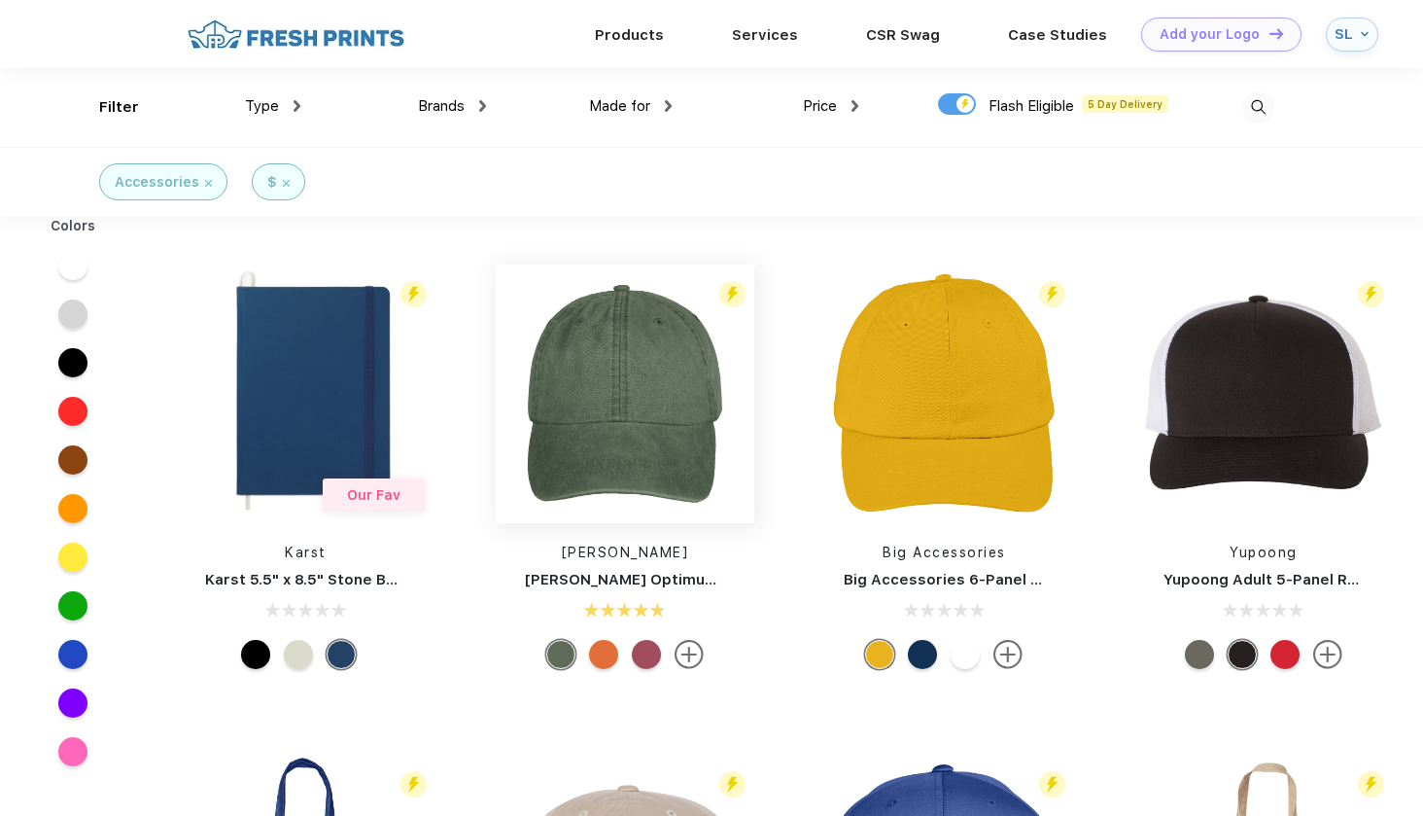
click at [605, 408] on img at bounding box center [625, 393] width 259 height 259
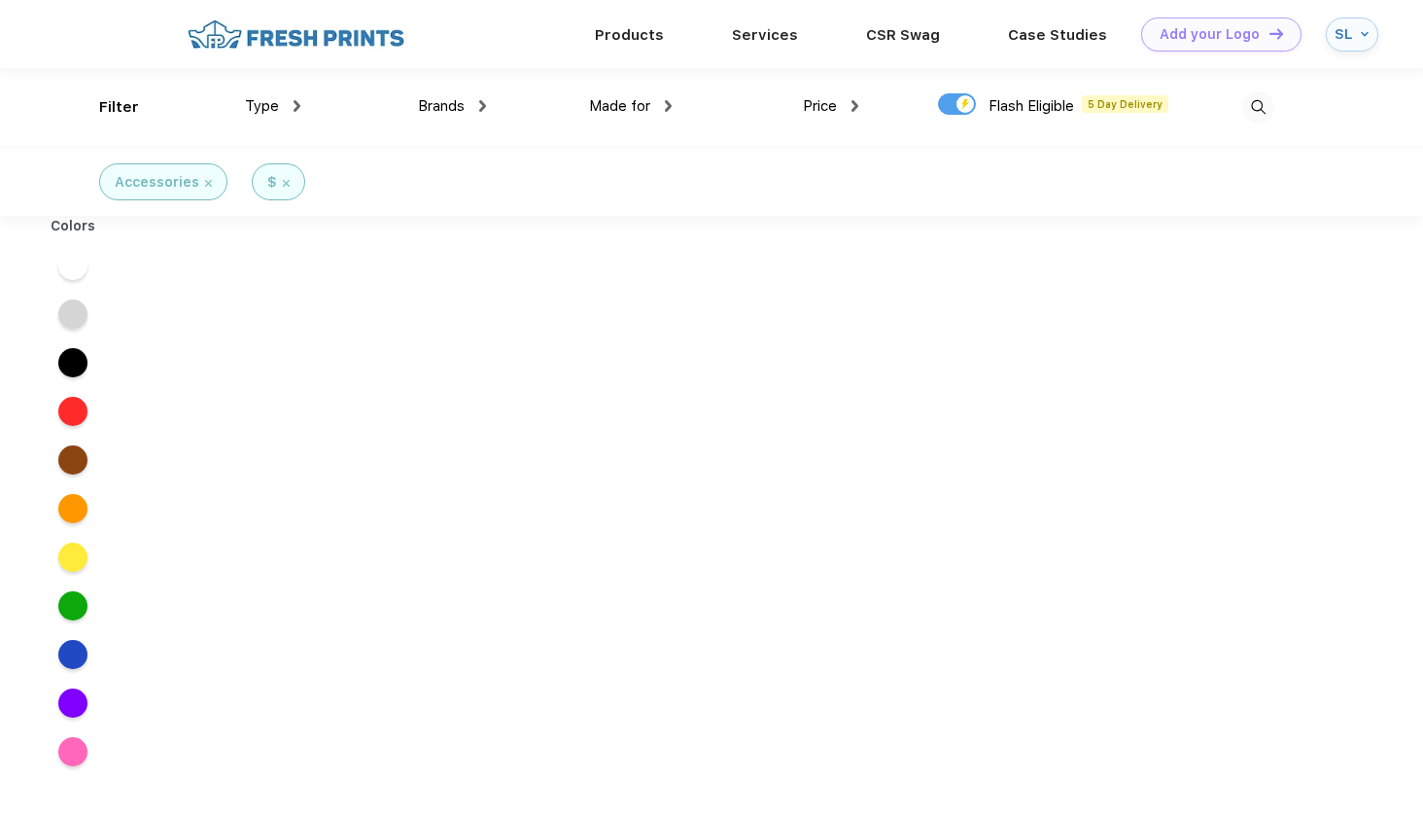
click at [961, 106] on div "Flash Eligible 5 Day Delivery" at bounding box center [1053, 109] width 230 height 28
click at [958, 104] on div "Flash Eligible 5 Day Delivery" at bounding box center [1053, 109] width 230 height 28
click at [953, 108] on div "Flash Eligible 5 Day Delivery" at bounding box center [1053, 108] width 230 height 28
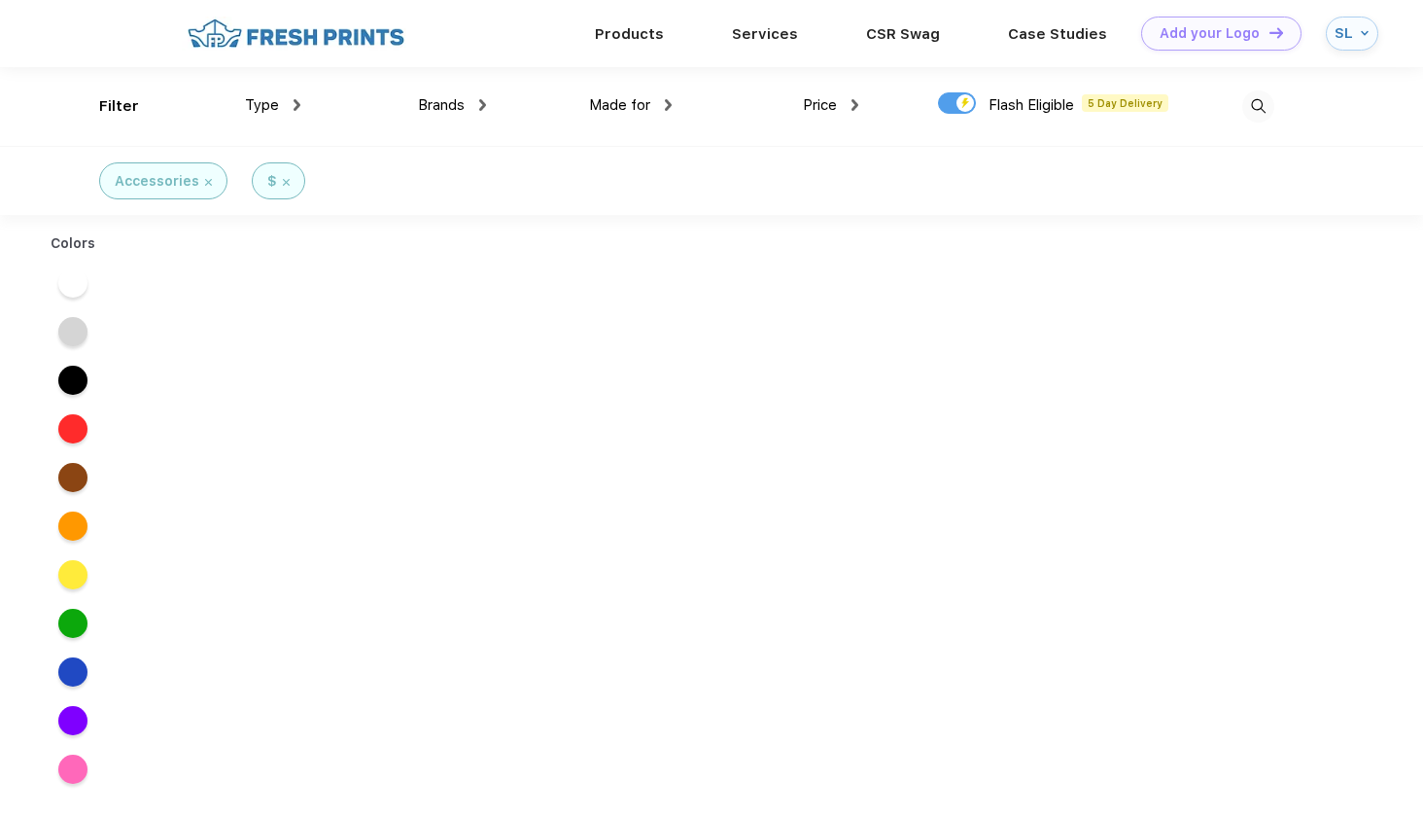
click at [954, 108] on div "Flash Eligible 5 Day Delivery" at bounding box center [1053, 108] width 230 height 28
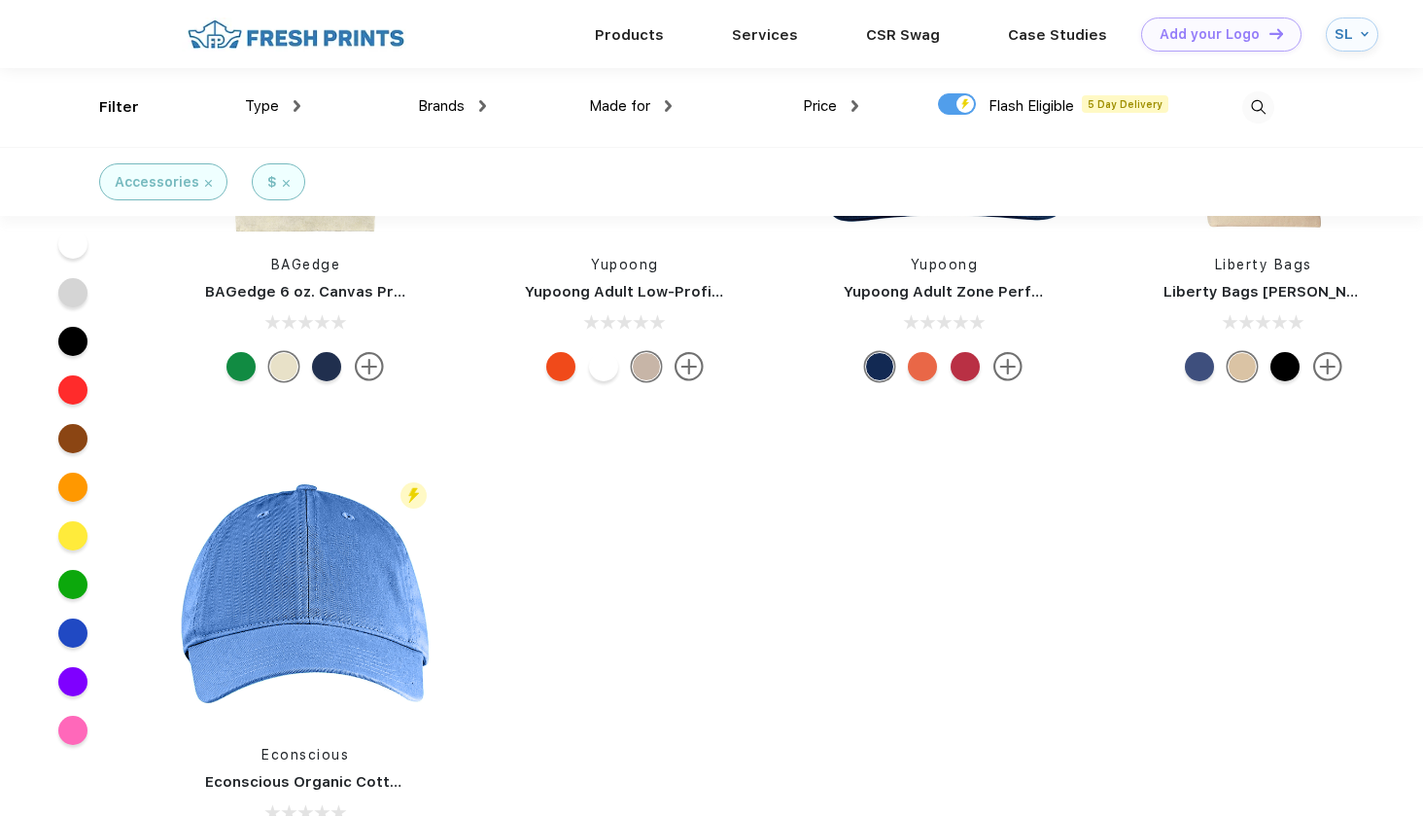
scroll to position [186, 0]
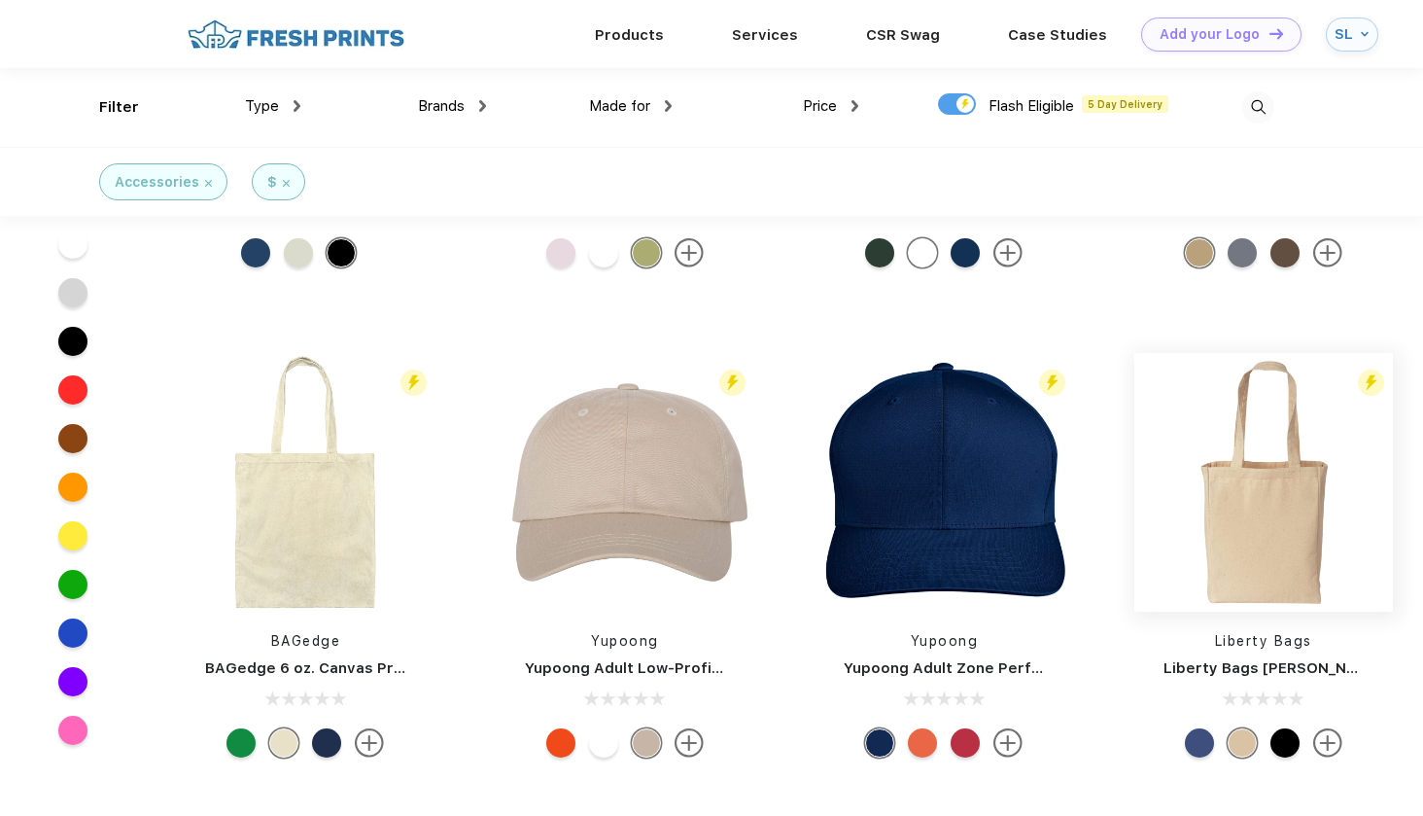
click at [1207, 478] on img at bounding box center [1263, 482] width 259 height 259
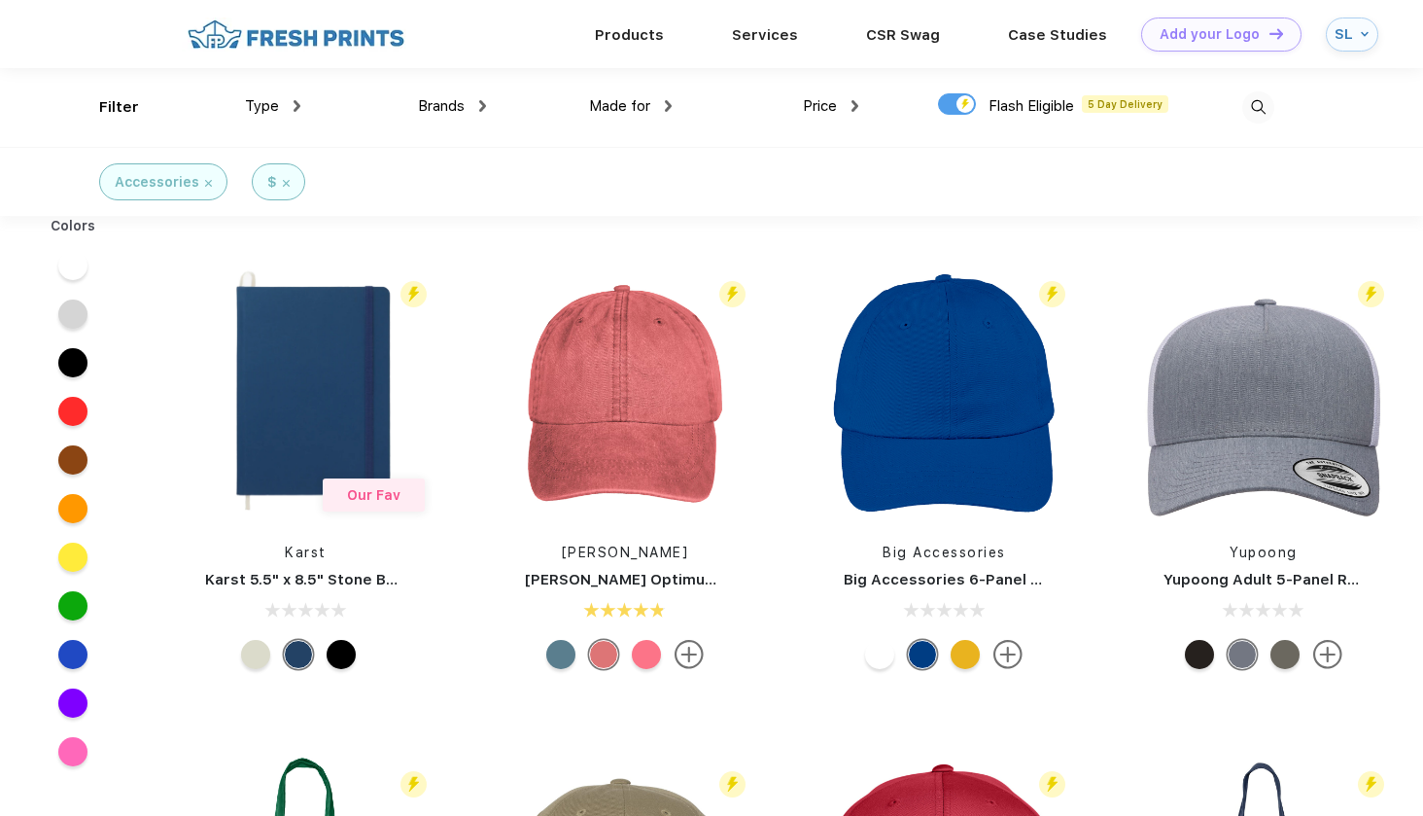
scroll to position [1, 0]
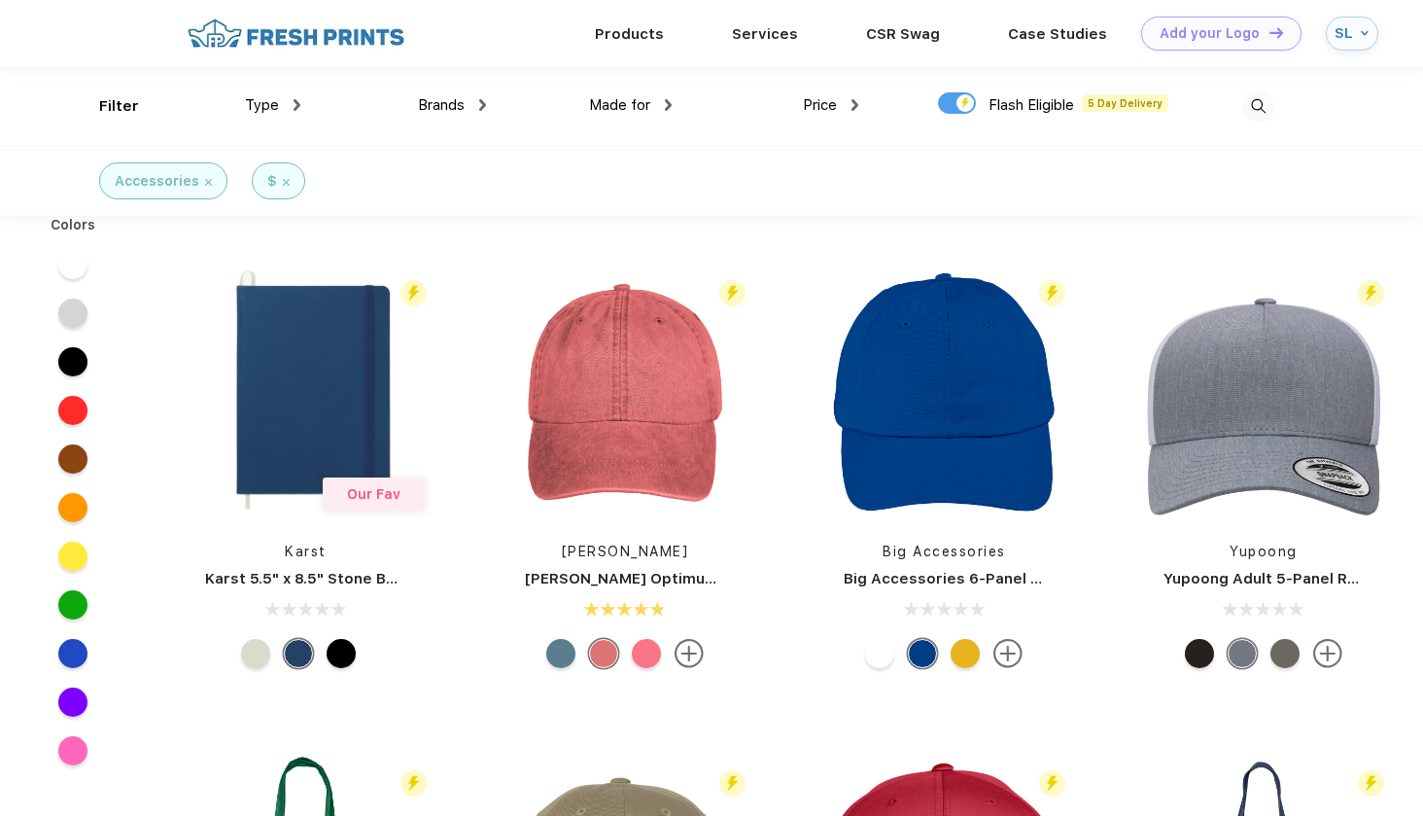
click at [961, 103] on div at bounding box center [957, 102] width 38 height 21
click at [951, 103] on input "checkbox" at bounding box center [944, 97] width 13 height 13
checkbox input "false"
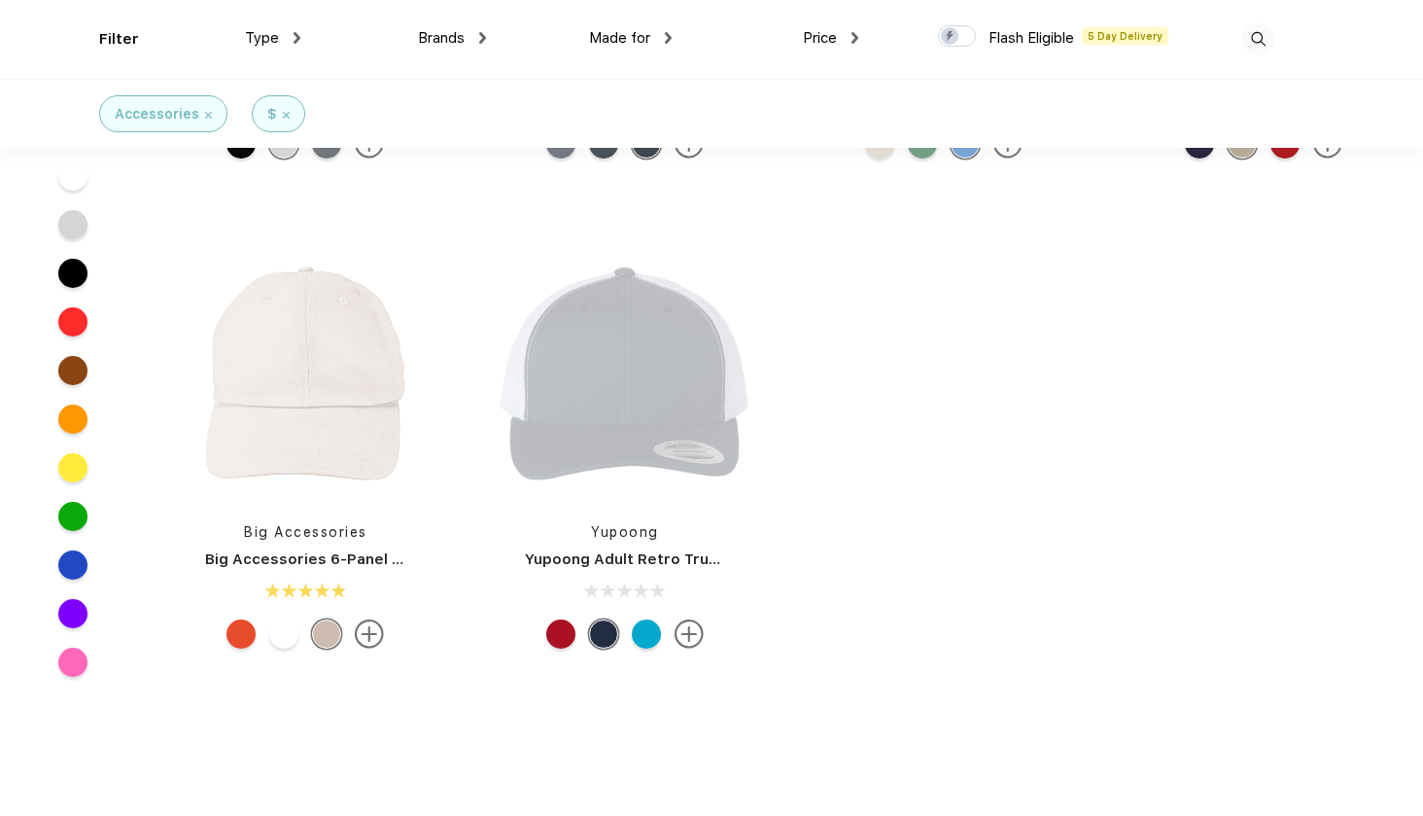
scroll to position [3664, 0]
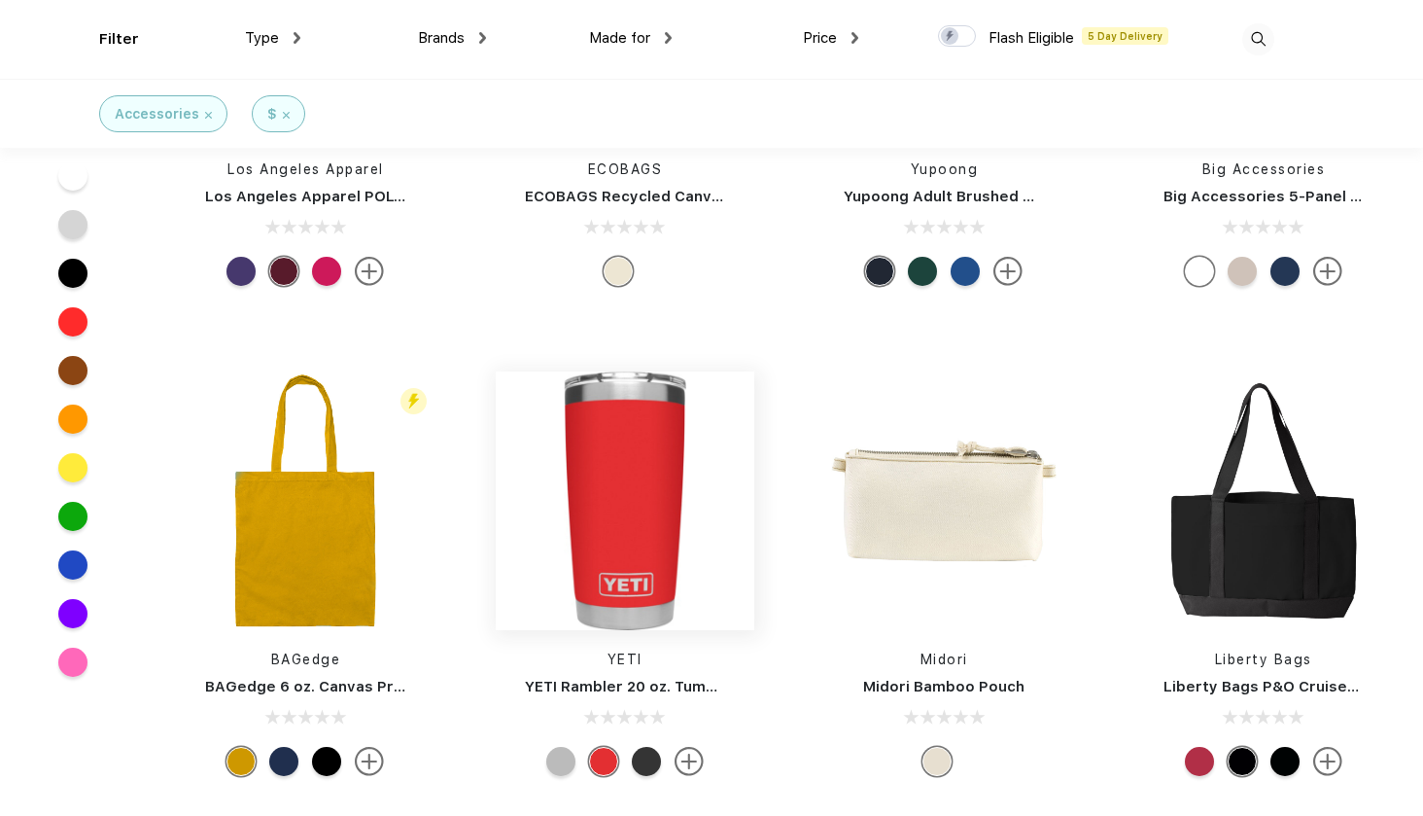
click at [641, 485] on img at bounding box center [625, 500] width 259 height 259
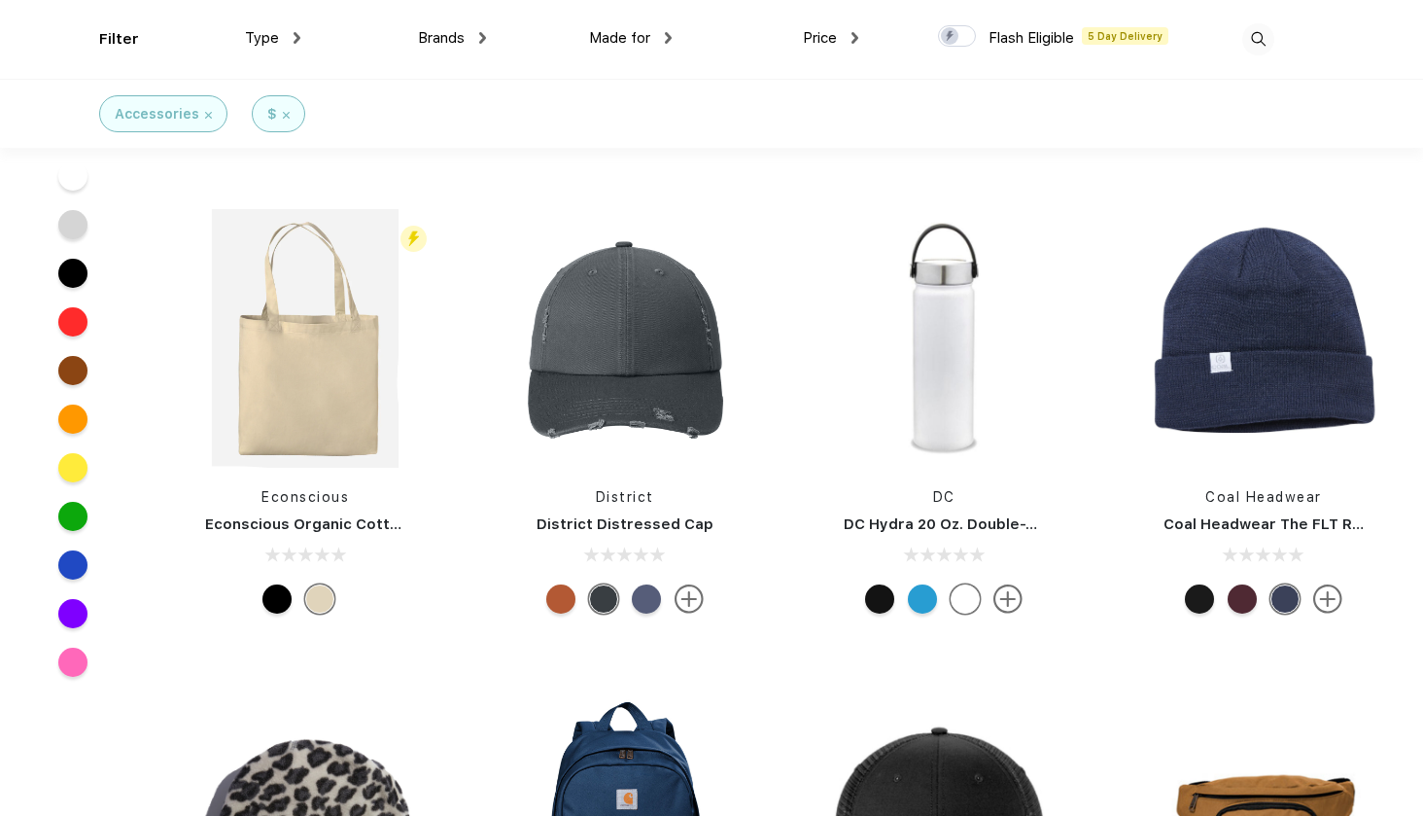
scroll to position [9902, 0]
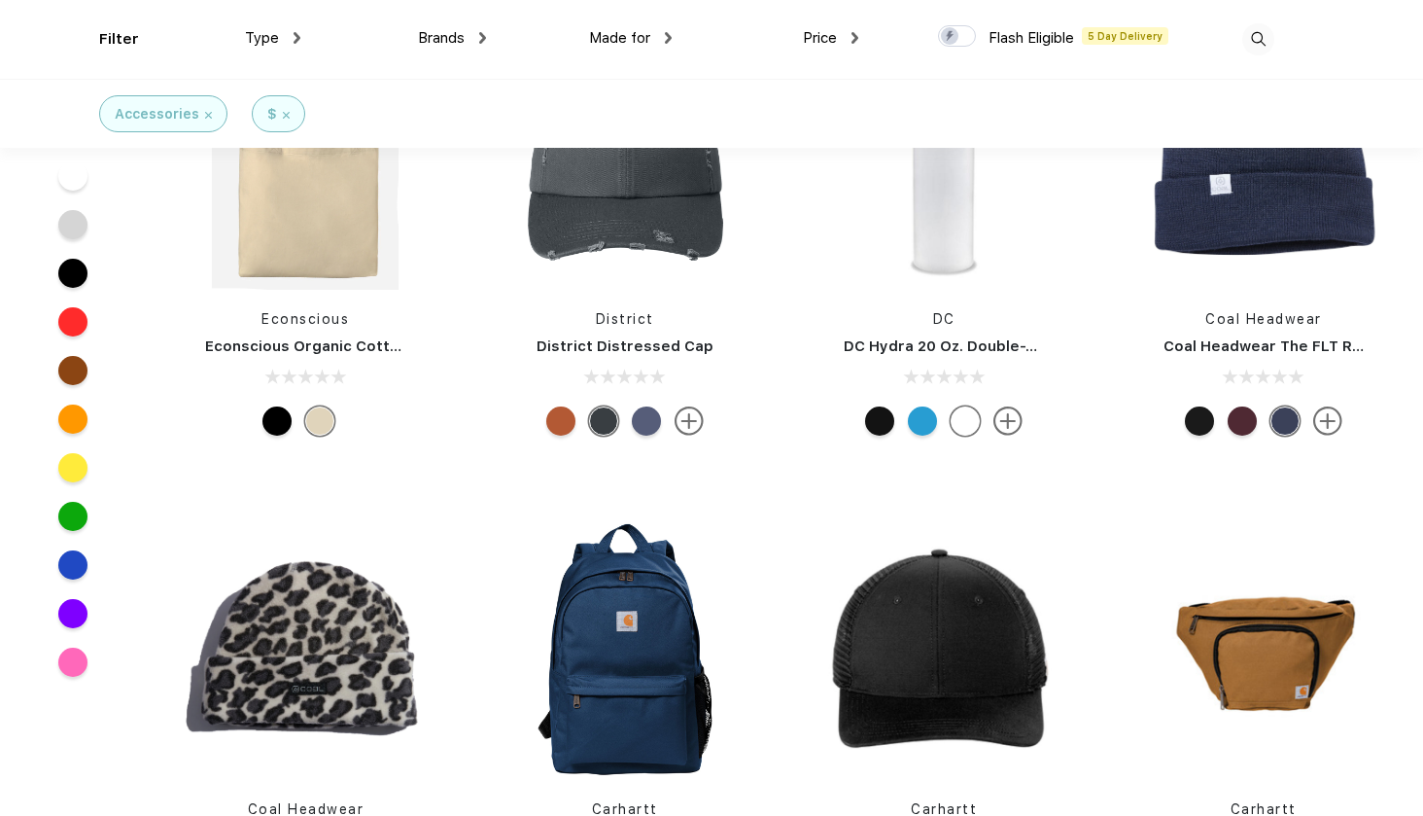
click at [1250, 33] on img at bounding box center [1258, 39] width 32 height 32
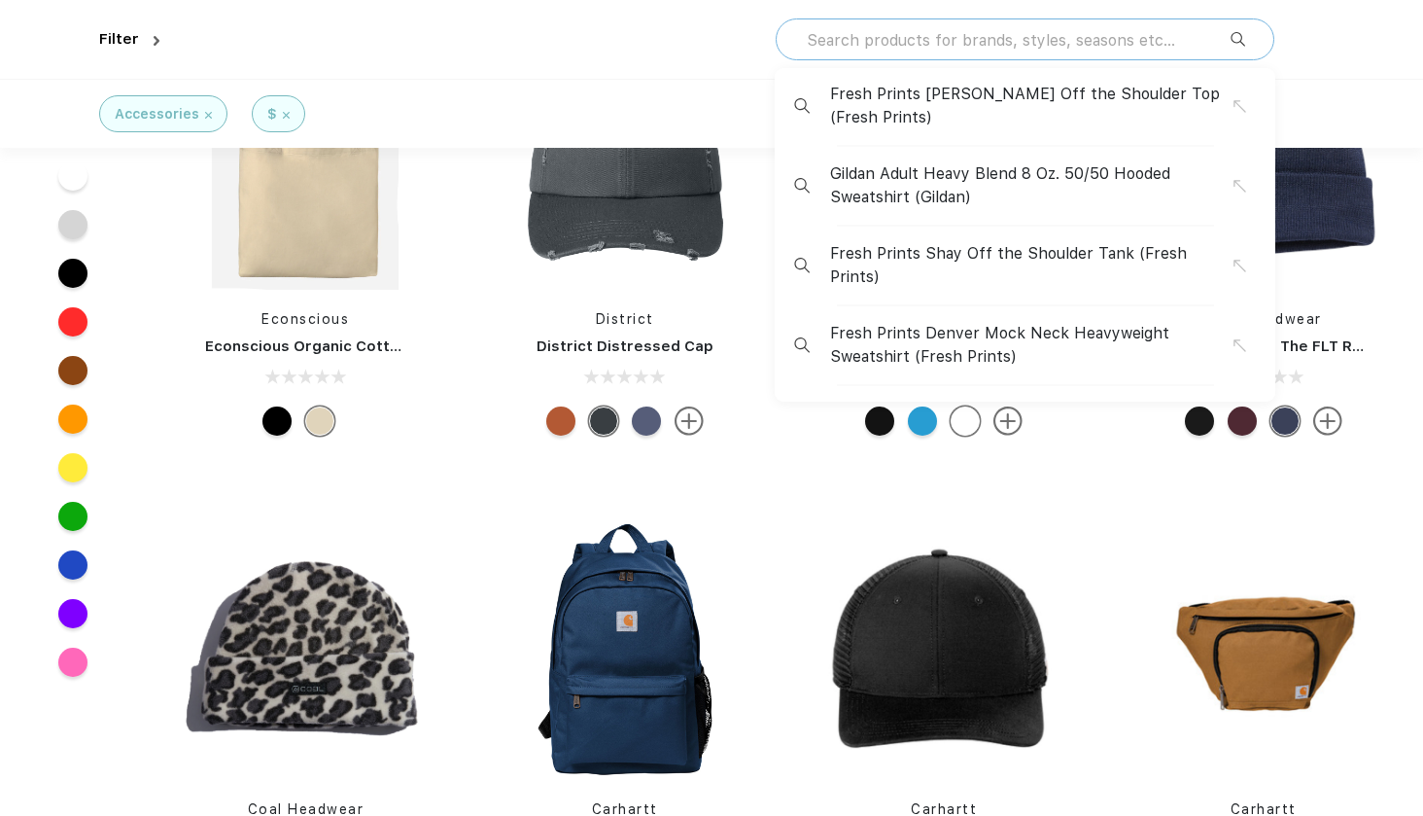
click at [1150, 36] on input "text" at bounding box center [1018, 39] width 426 height 21
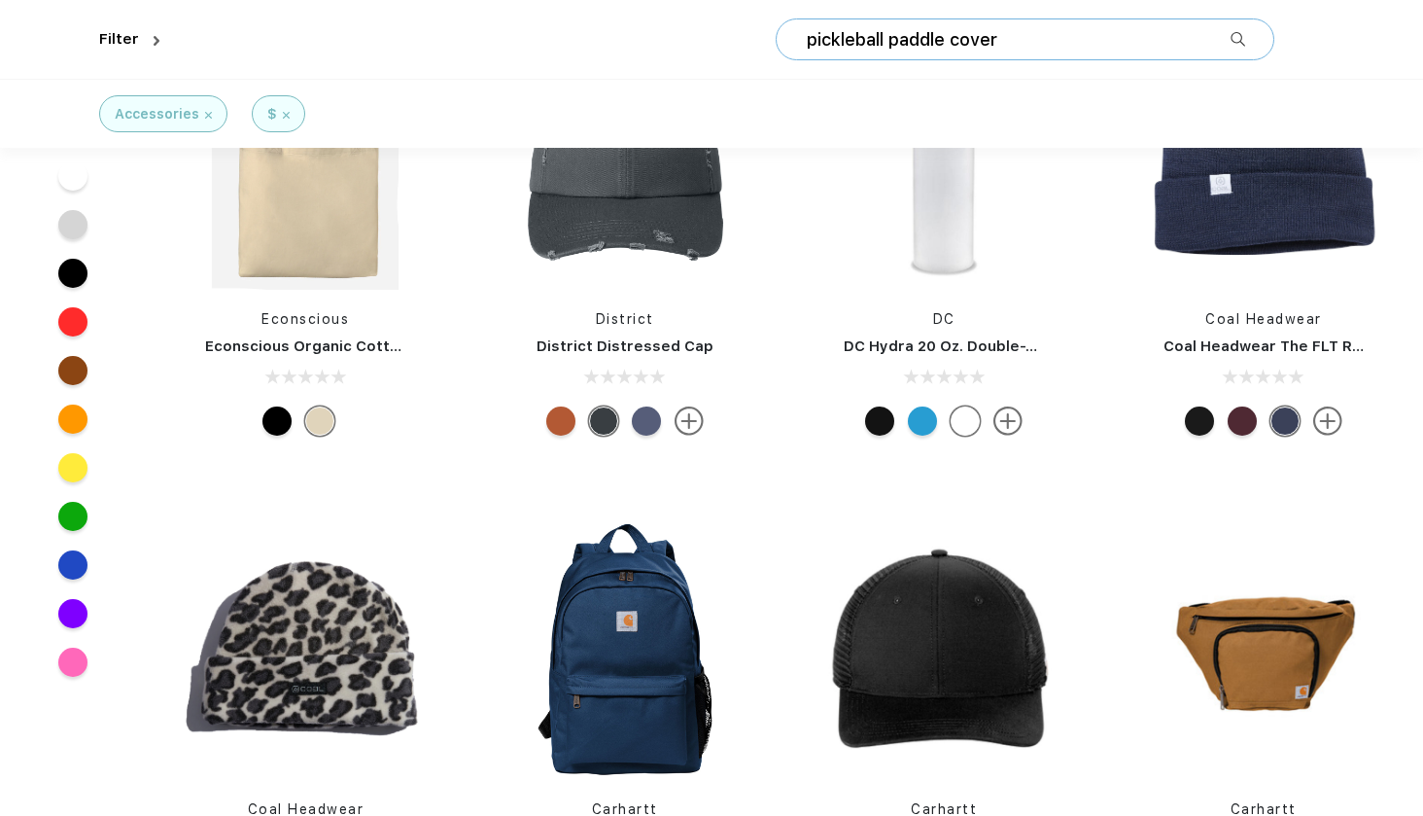
type input "pickleball paddle cover"
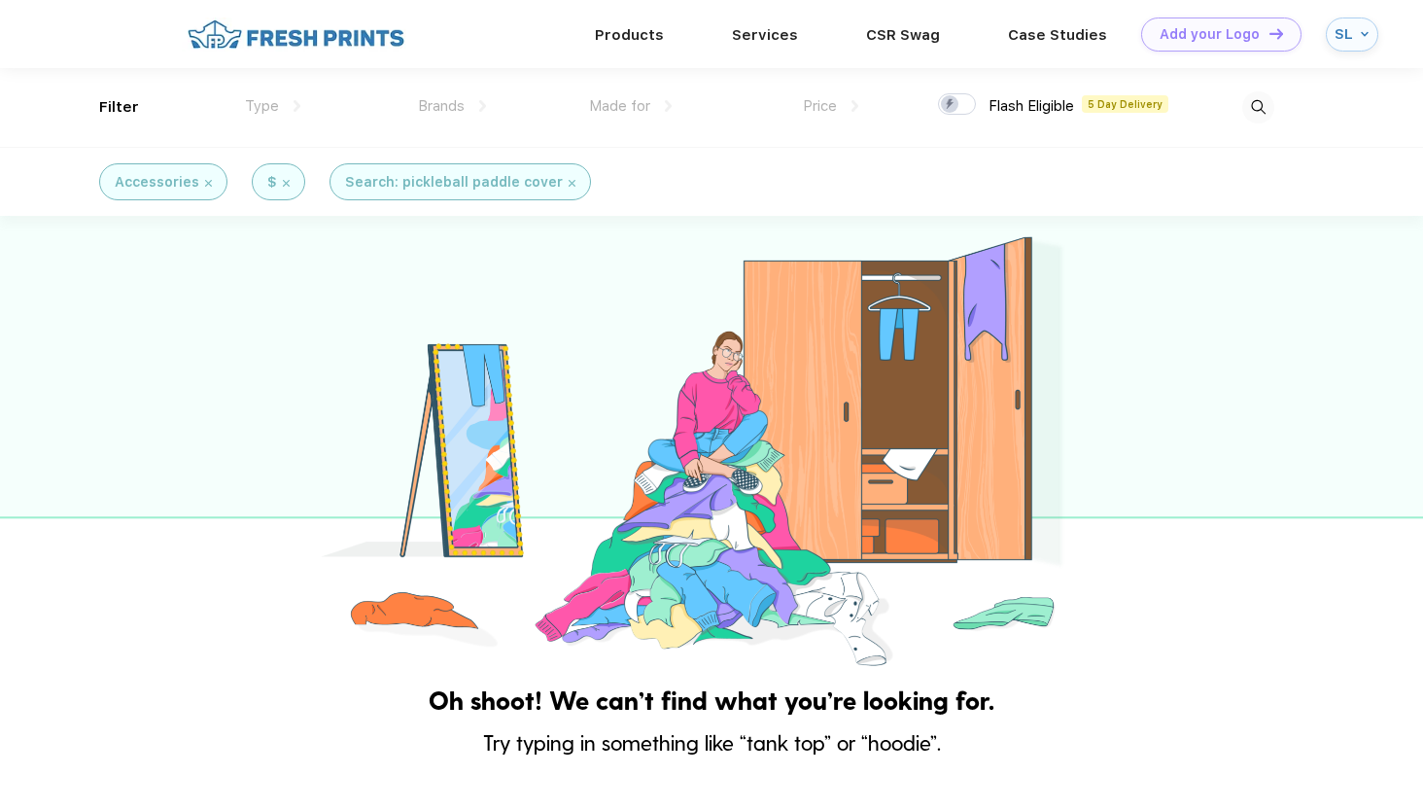
click at [569, 180] on img at bounding box center [572, 183] width 7 height 7
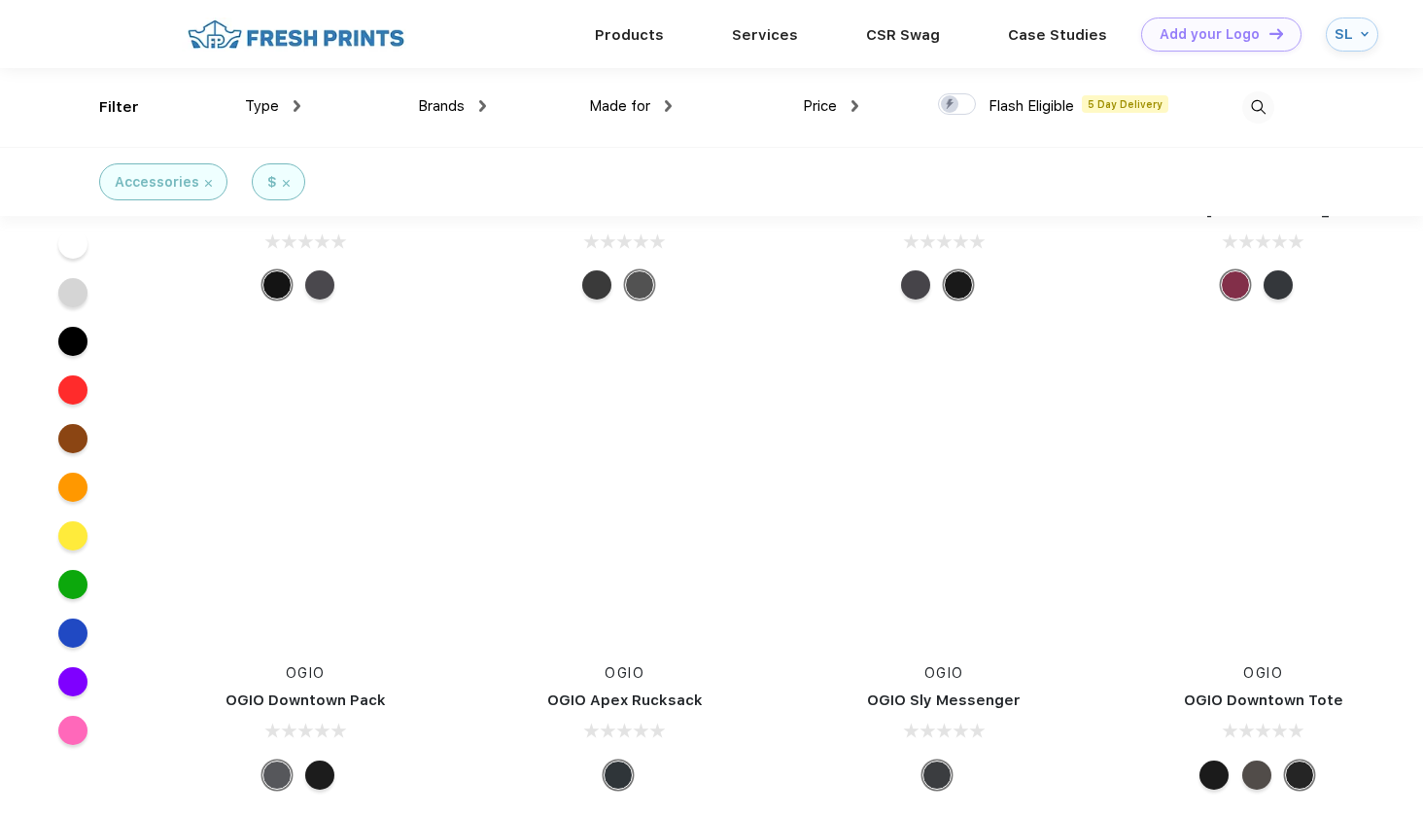
scroll to position [37069, 0]
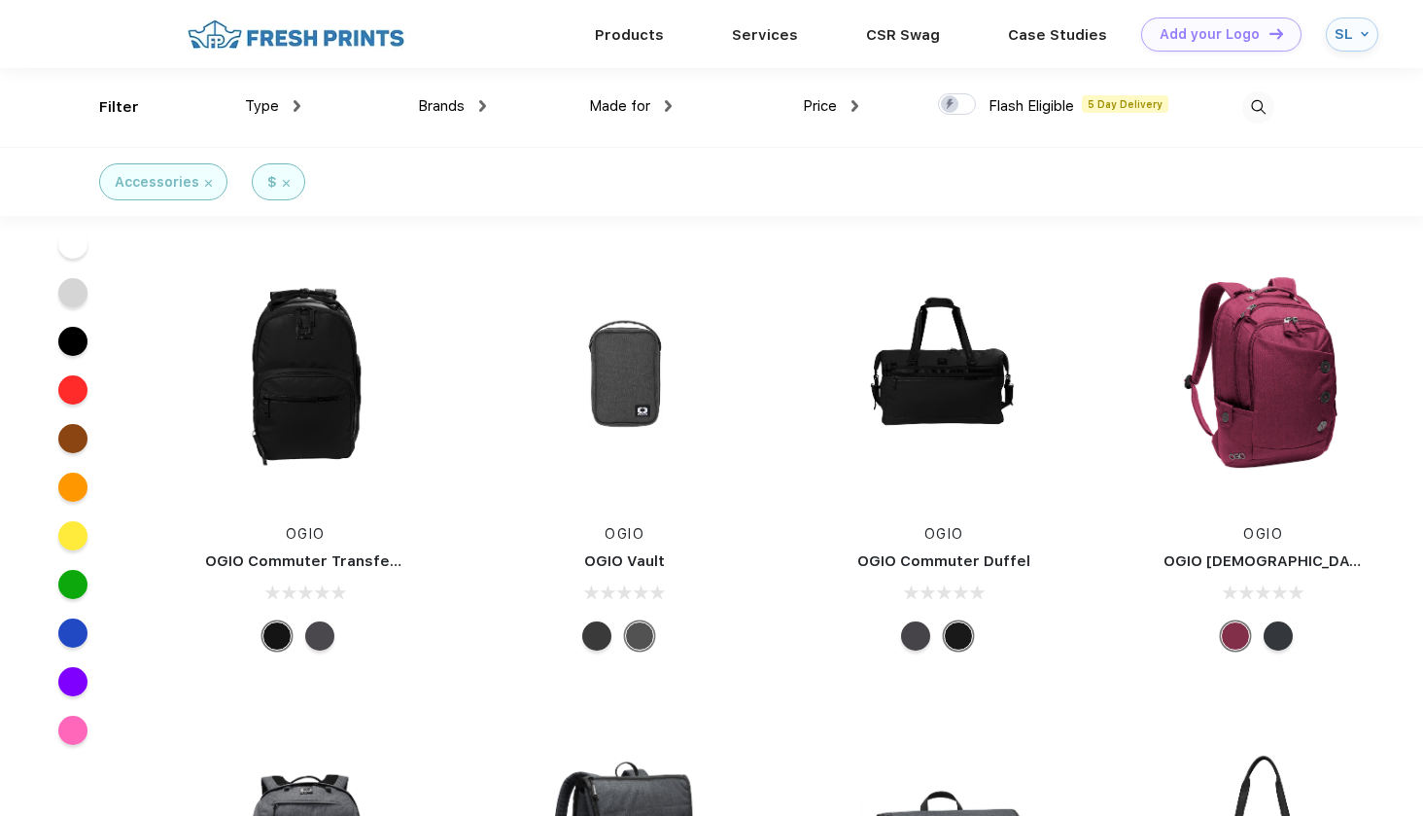
click at [1258, 107] on img at bounding box center [1258, 107] width 32 height 32
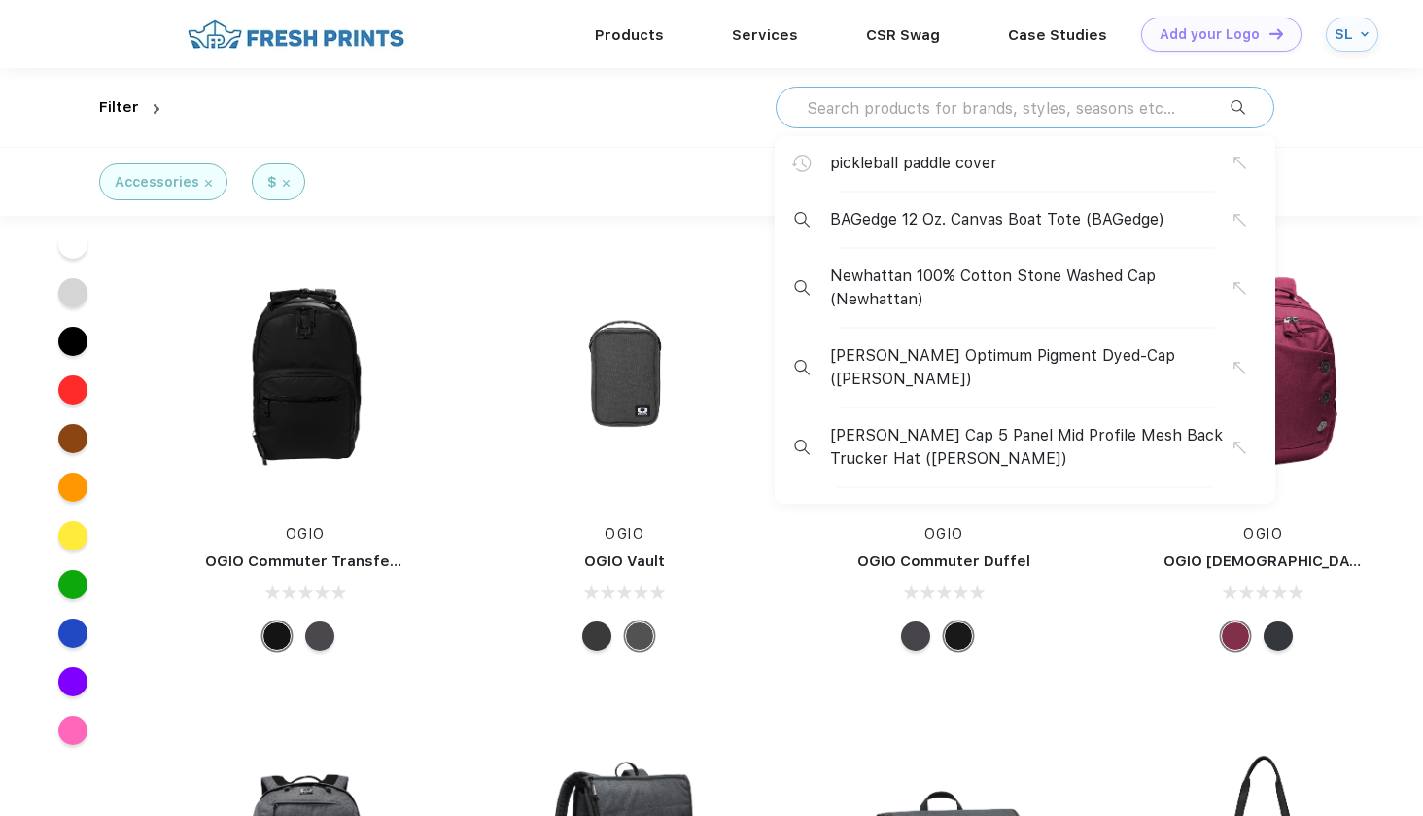
click at [1098, 97] on input "text" at bounding box center [1018, 107] width 426 height 21
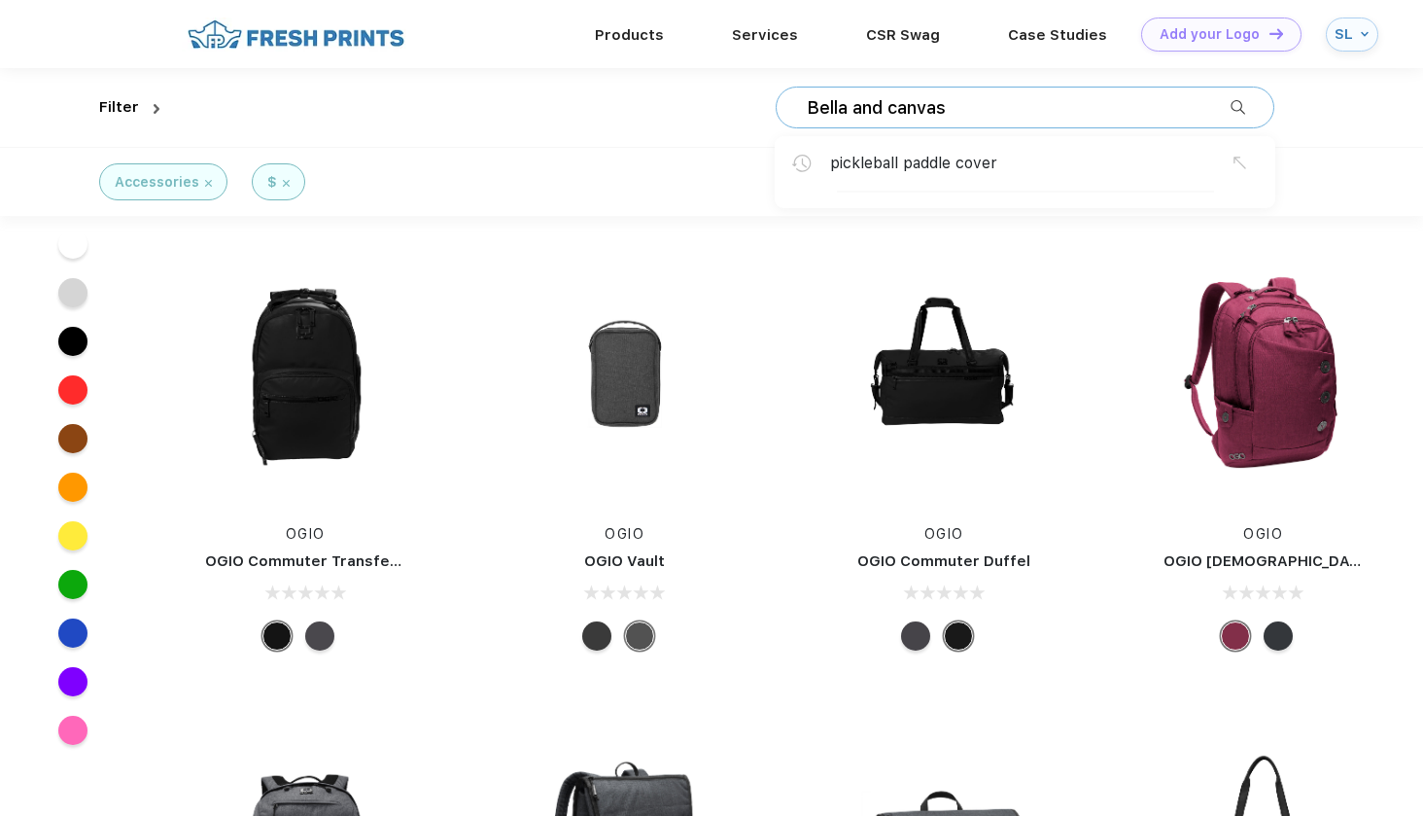
type input "Bella and canvas"
click at [1295, 144] on div "Filter Bella and canvas pickleball paddle cover" at bounding box center [711, 107] width 1224 height 79
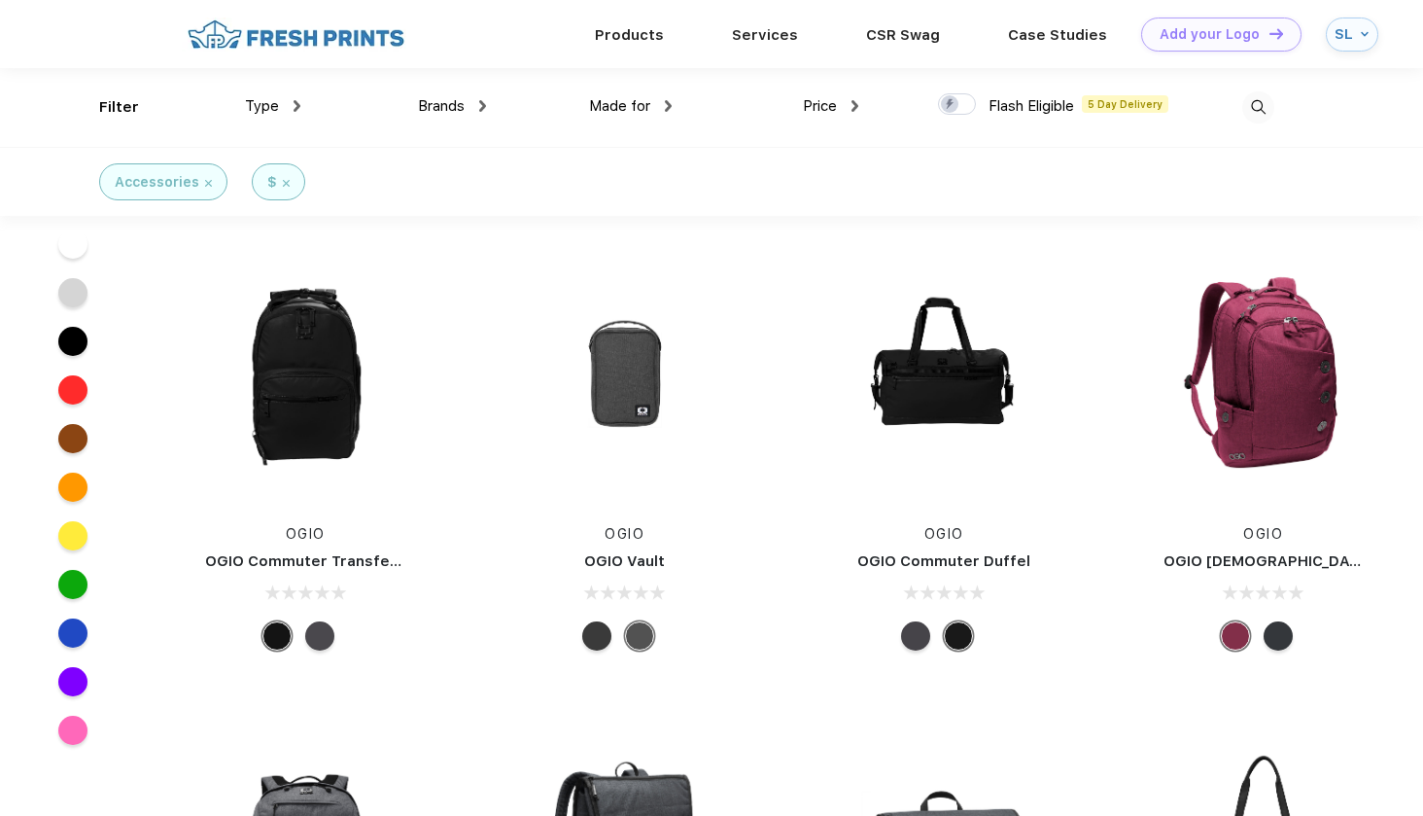
click at [1341, 40] on div "SL" at bounding box center [1345, 34] width 21 height 17
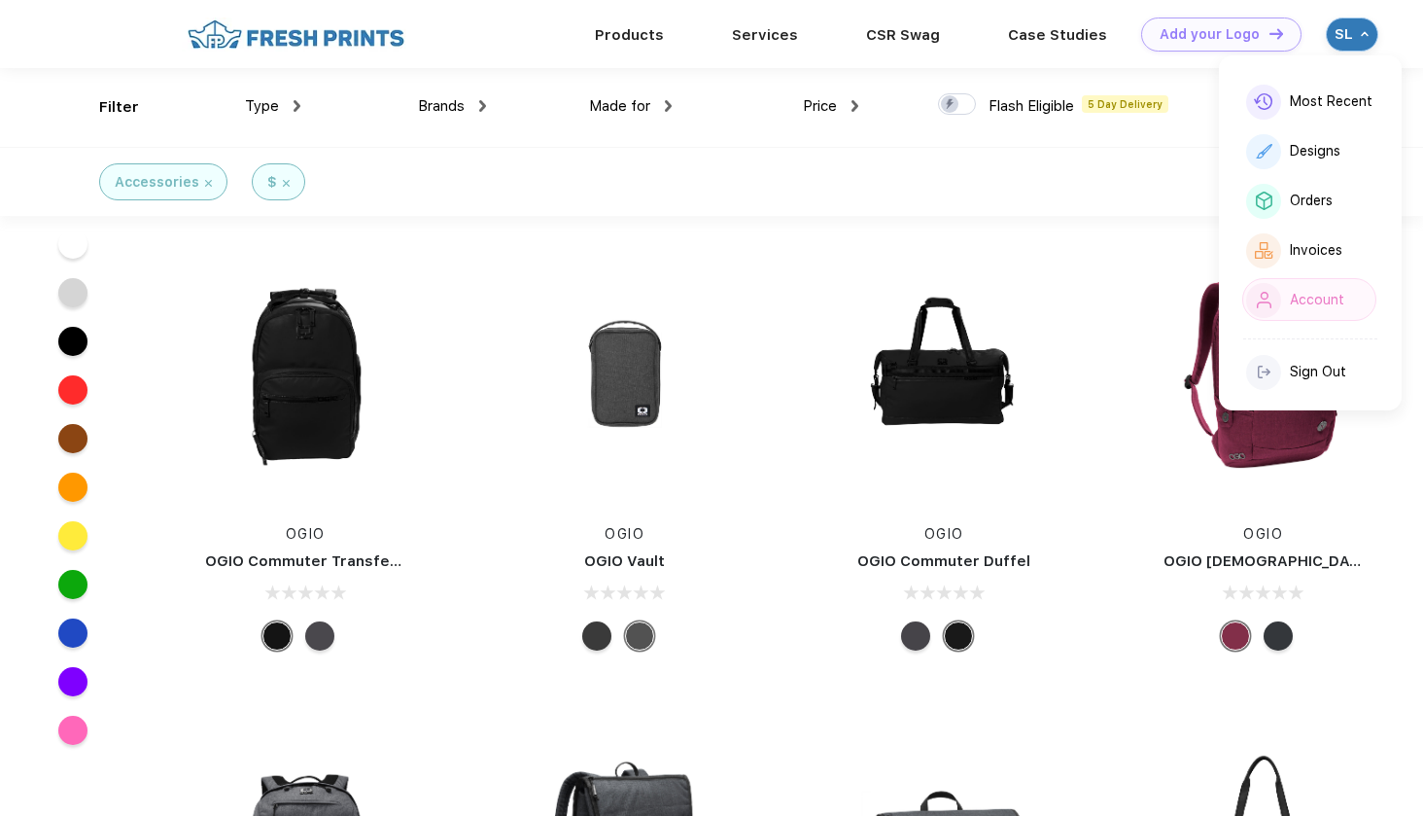
click at [1289, 312] on div "Account" at bounding box center [1309, 299] width 134 height 43
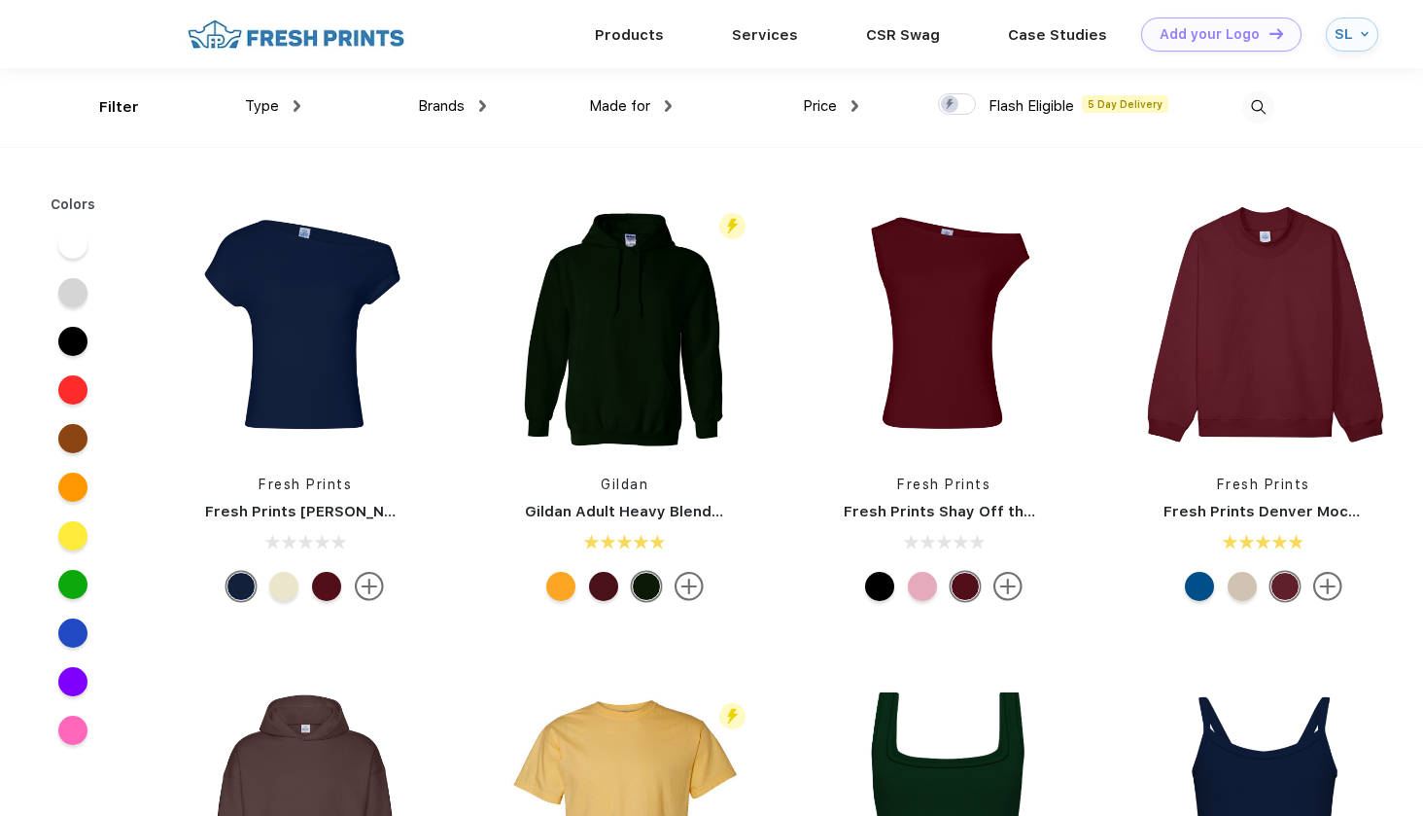
click at [1252, 100] on img at bounding box center [1258, 107] width 32 height 32
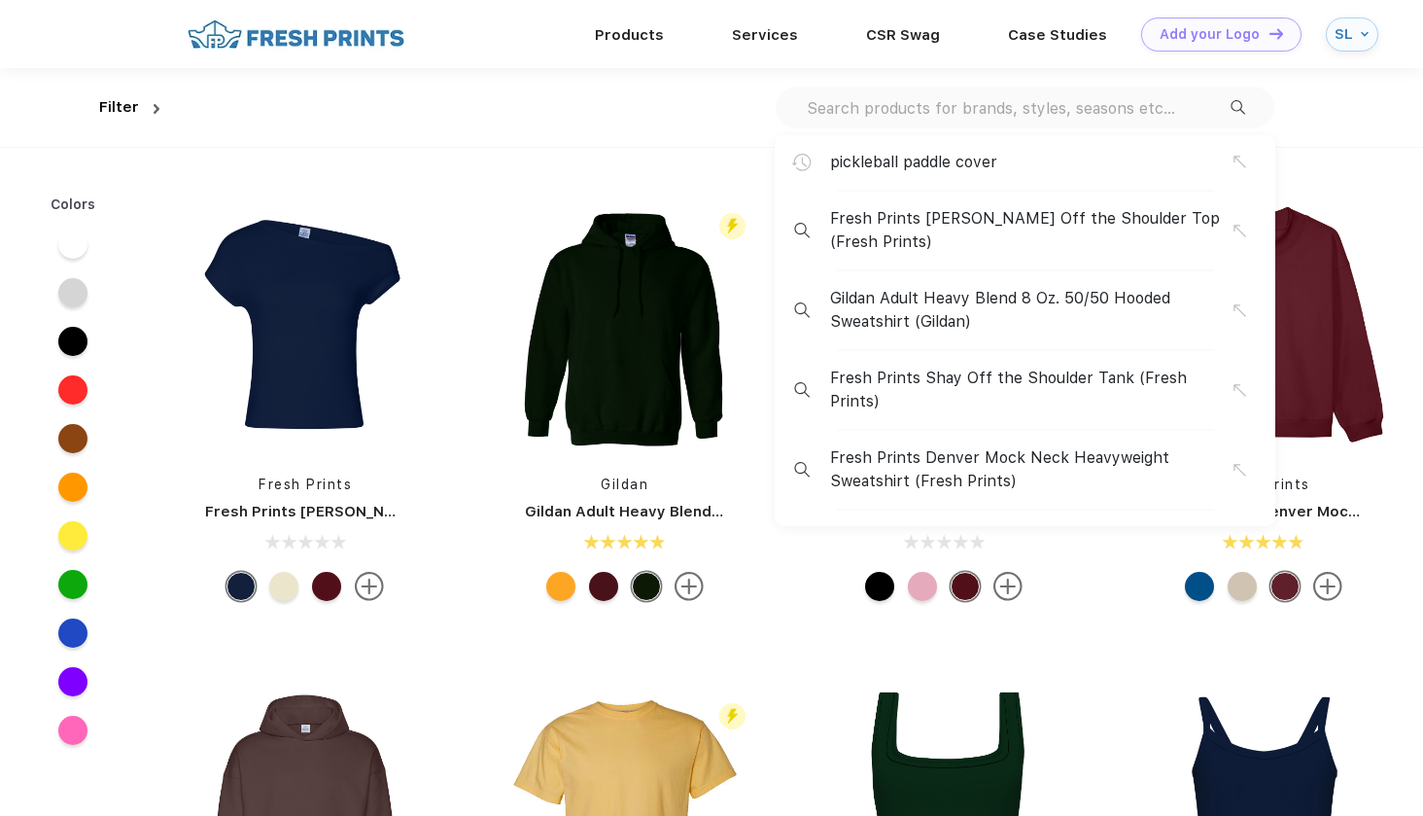
scroll to position [1, 0]
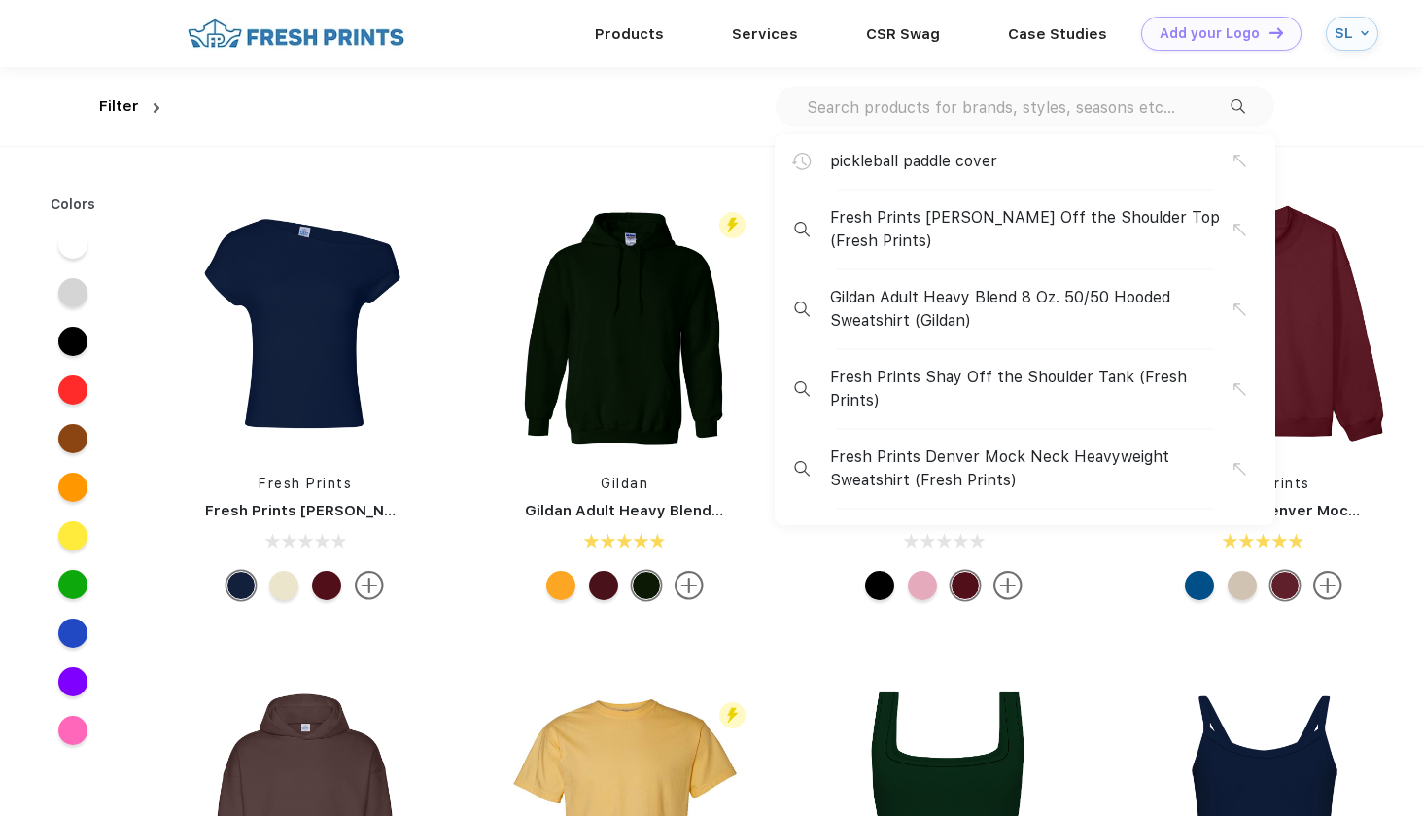
click at [1085, 113] on input "text" at bounding box center [1018, 106] width 426 height 21
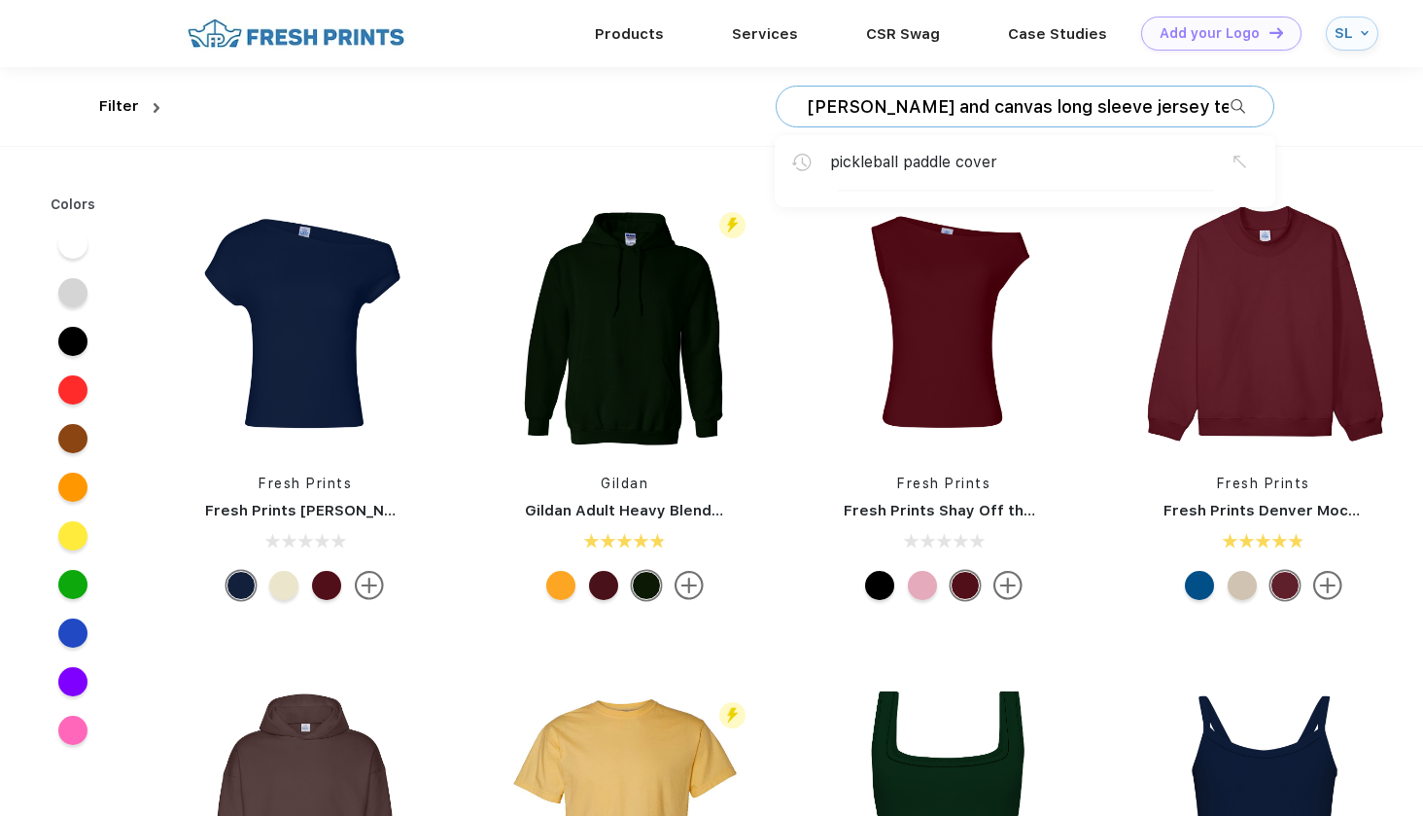
type input "[PERSON_NAME] and canvas long sleeve jersey tee"
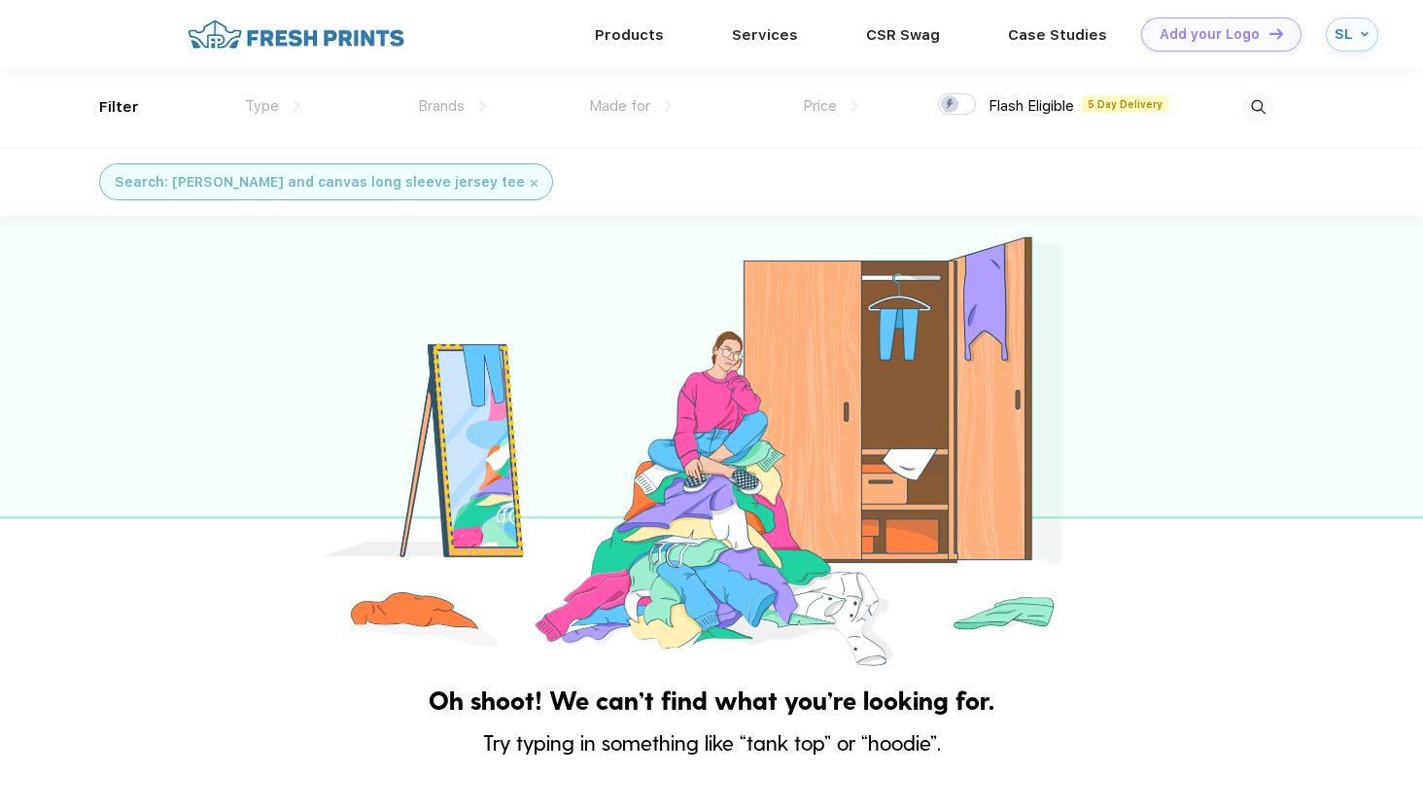
click at [1256, 112] on img at bounding box center [1258, 107] width 32 height 32
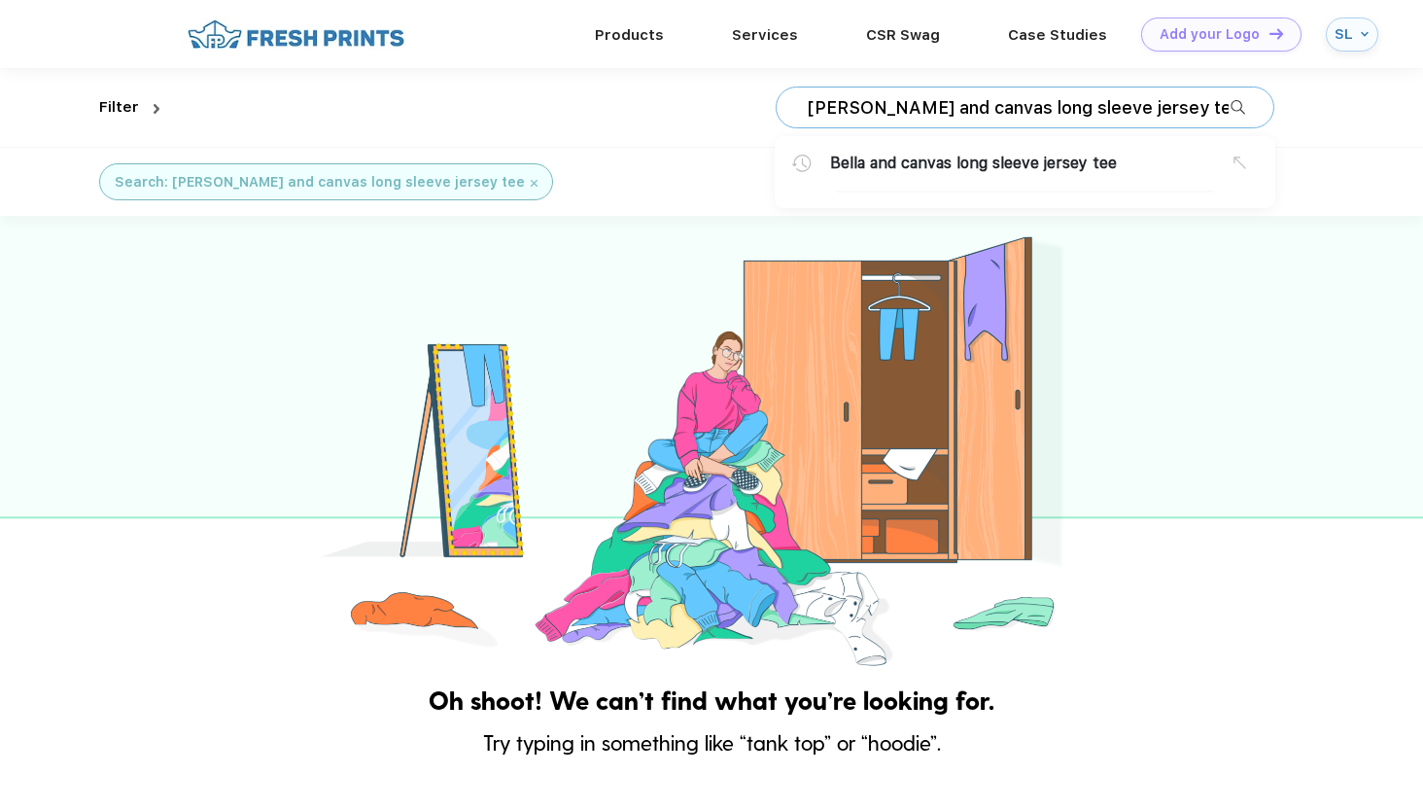
click at [877, 101] on input "[PERSON_NAME] and canvas long sleeve jersey tee" at bounding box center [1018, 107] width 426 height 21
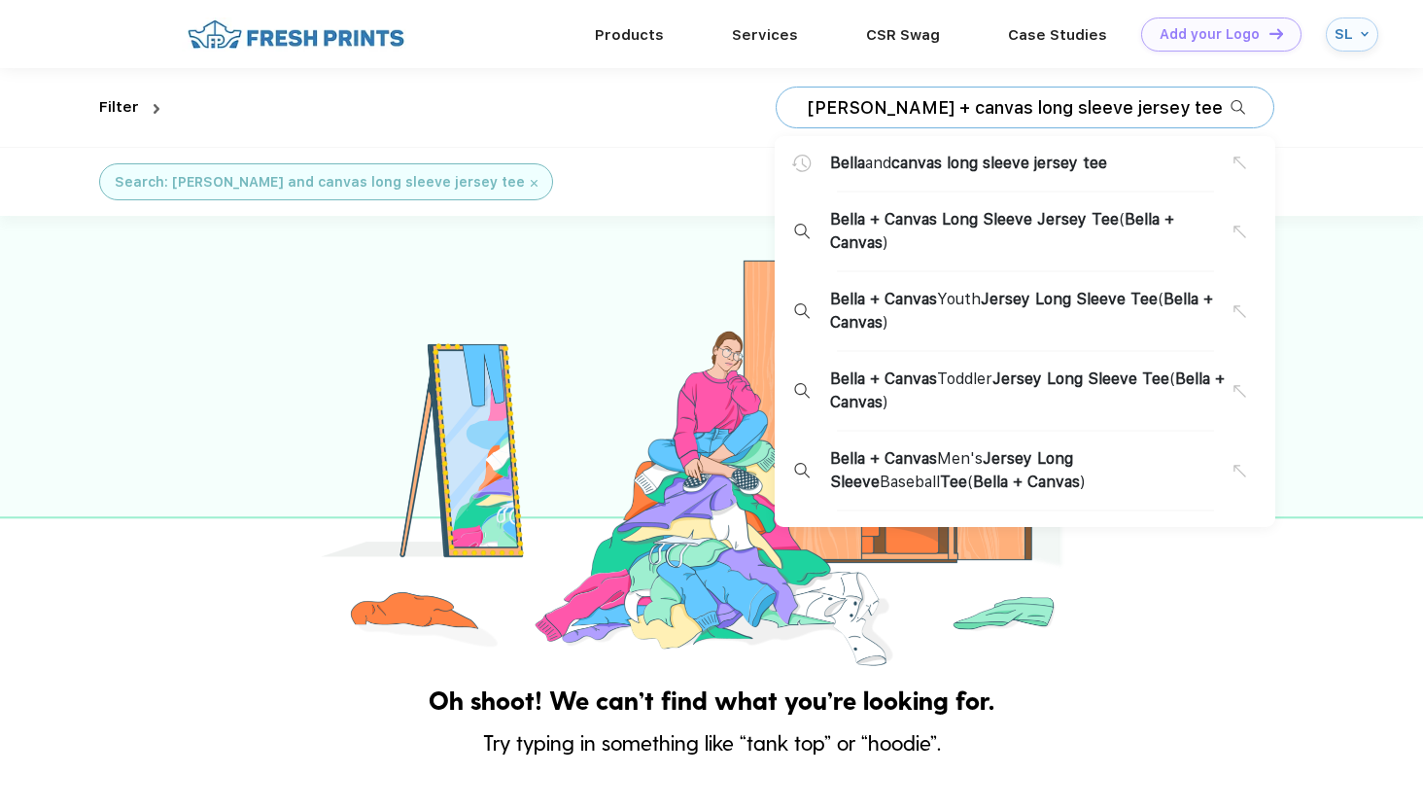
type input "[PERSON_NAME] + canvas long sleeve jersey tee"
click at [953, 219] on span "Bella + Canvas Long Sleeve Jersey Tee ( Bella + Canvas )" at bounding box center [1031, 231] width 403 height 47
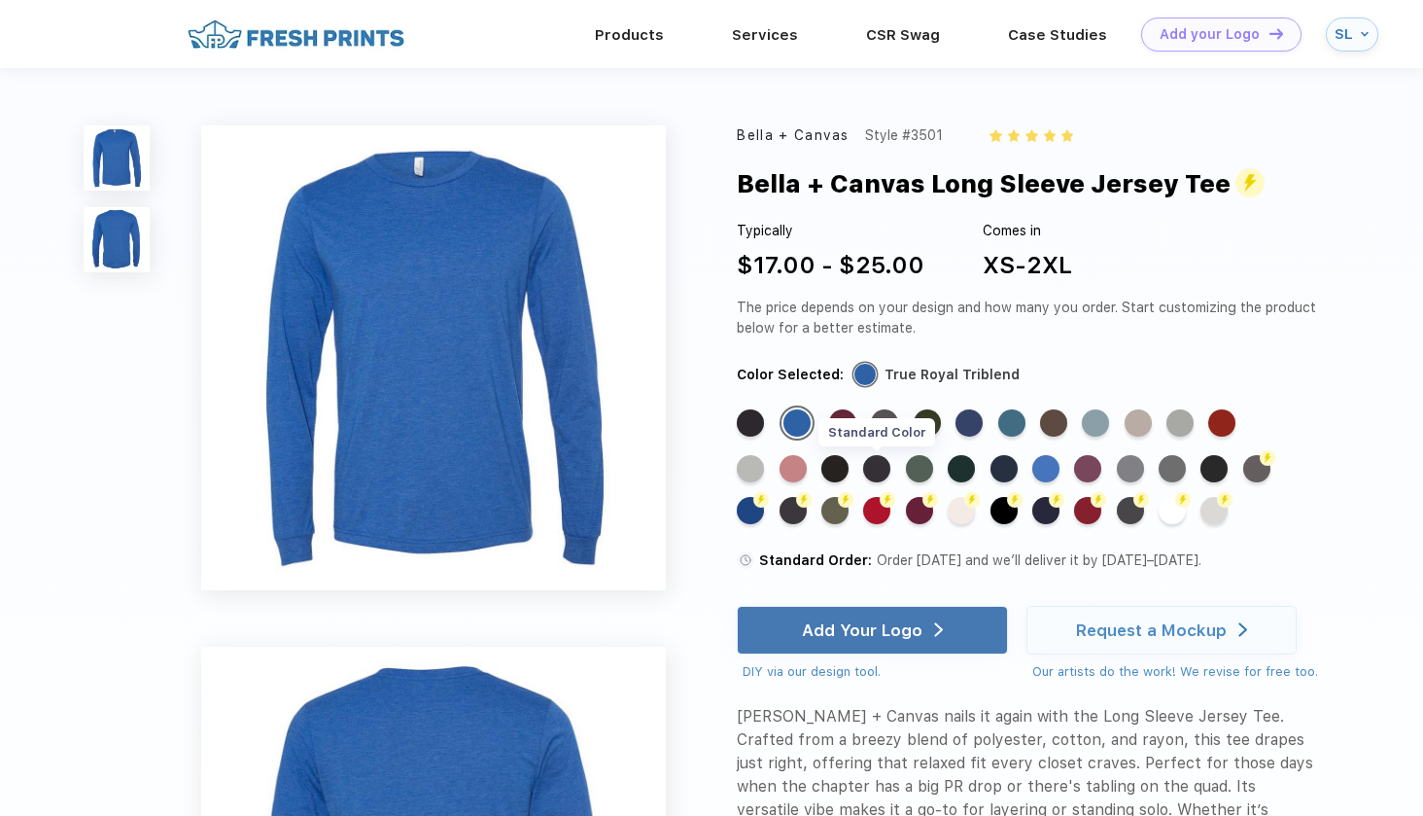
click at [875, 473] on div "Standard Color" at bounding box center [876, 468] width 27 height 27
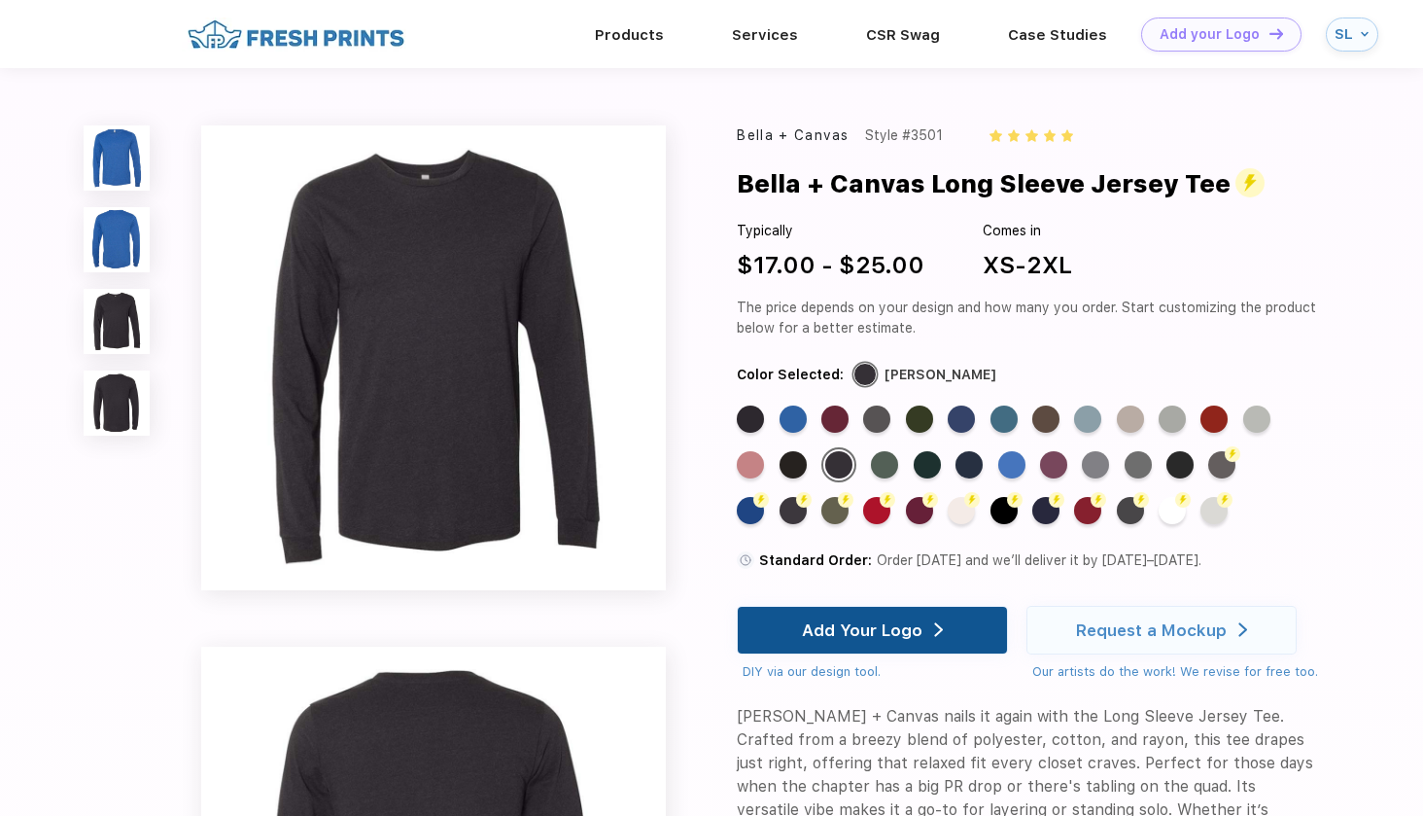
click at [857, 624] on div "Add Your Logo" at bounding box center [862, 629] width 121 height 19
